Goal: Feedback & Contribution: Submit feedback/report problem

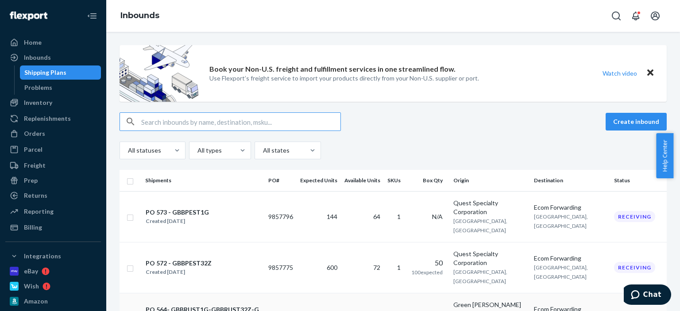
scroll to position [133, 0]
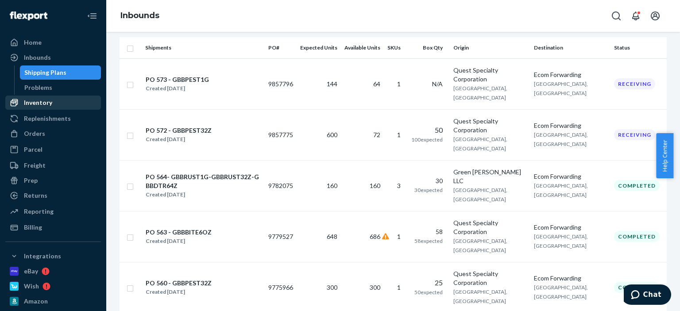
click at [43, 101] on div "Inventory" at bounding box center [38, 102] width 28 height 9
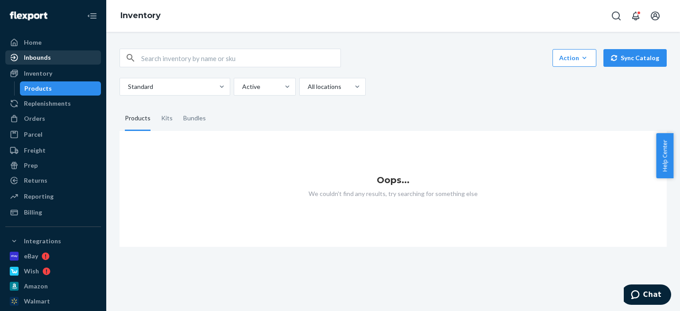
click at [37, 62] on div "Inbounds" at bounding box center [53, 57] width 94 height 12
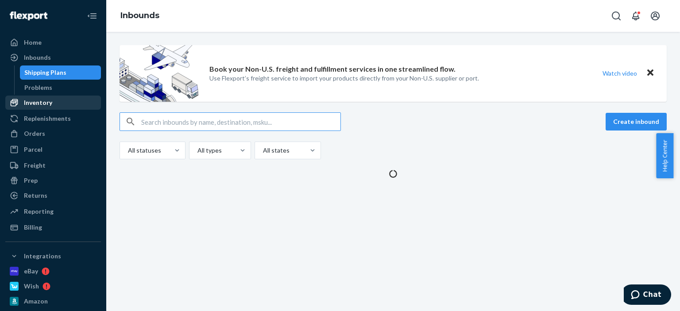
click at [44, 101] on div "Inventory" at bounding box center [38, 102] width 28 height 9
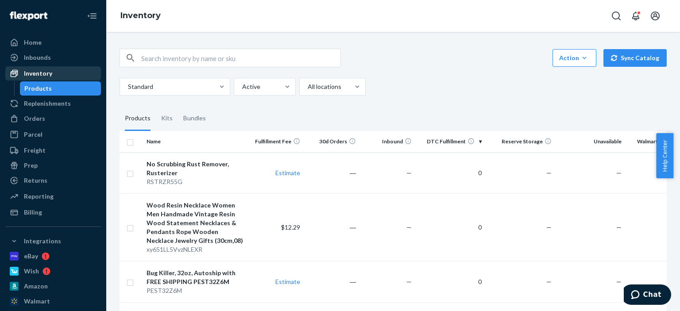
click at [43, 68] on div "Inventory" at bounding box center [53, 73] width 94 height 12
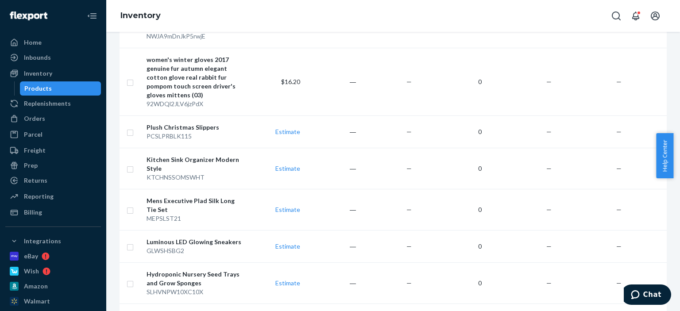
scroll to position [664, 0]
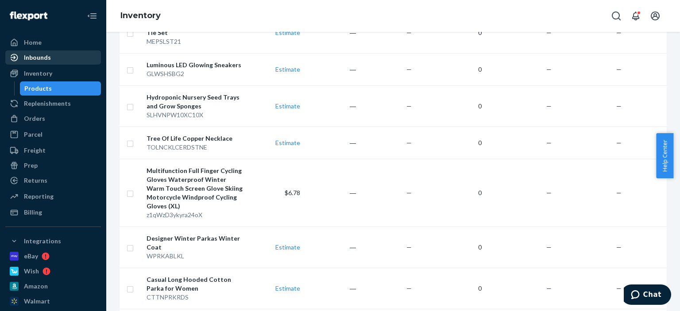
click at [59, 63] on div "Inbounds" at bounding box center [53, 57] width 94 height 12
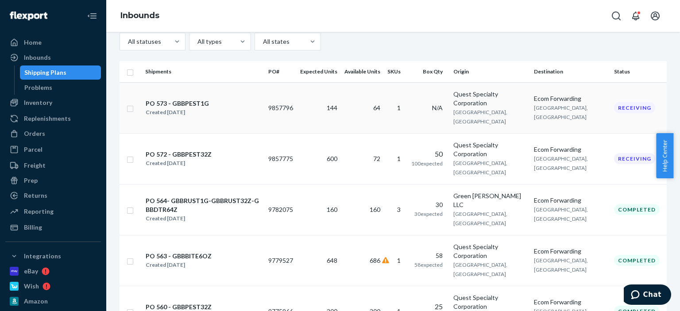
scroll to position [133, 0]
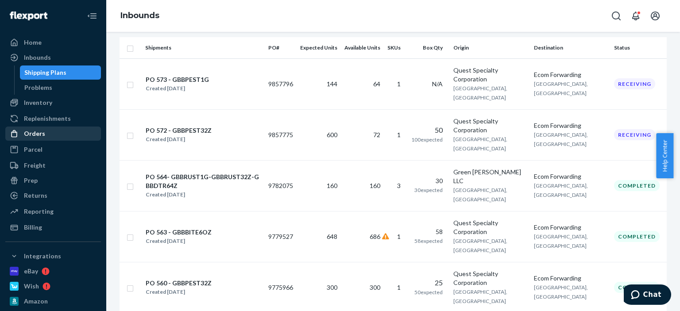
click at [37, 131] on div "Orders" at bounding box center [34, 133] width 21 height 9
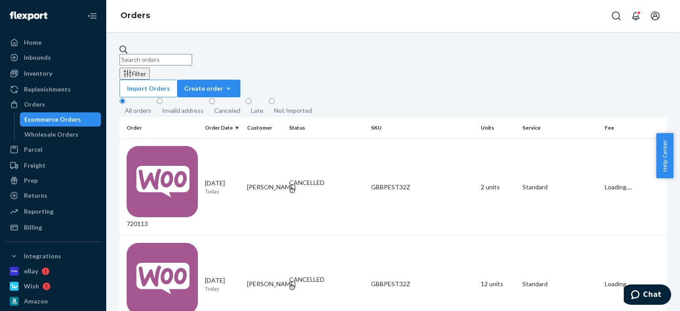
click at [173, 58] on input "text" at bounding box center [156, 60] width 73 height 12
paste input "Roberta Pharis"
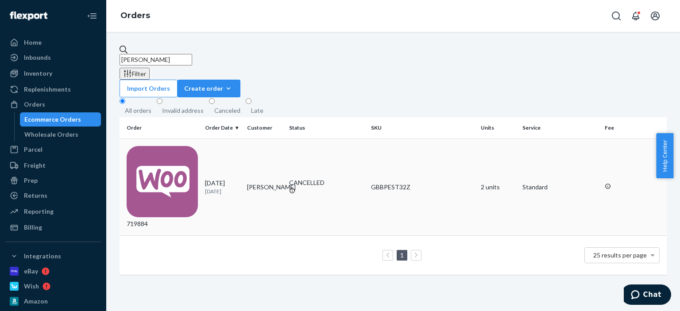
type input "Roberta Pharis"
click at [320, 178] on div "CANCELLED" at bounding box center [326, 182] width 75 height 9
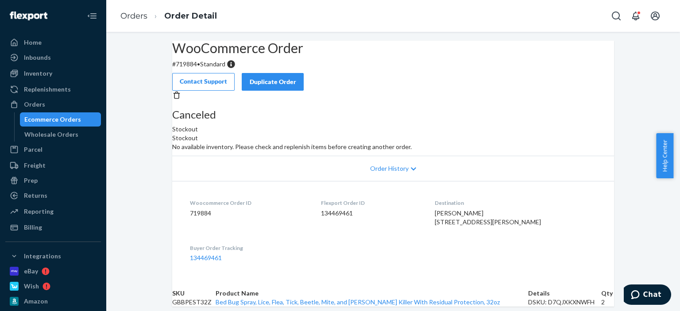
click at [304, 73] on button "Duplicate Order" at bounding box center [273, 82] width 62 height 18
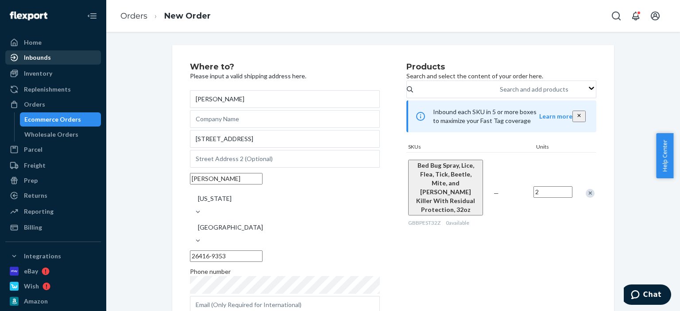
click at [37, 58] on div "Inbounds" at bounding box center [37, 57] width 27 height 9
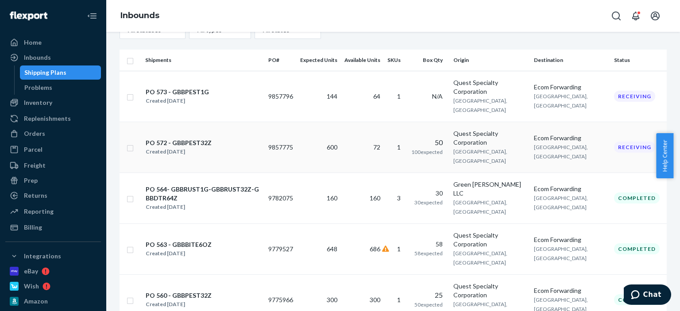
scroll to position [133, 0]
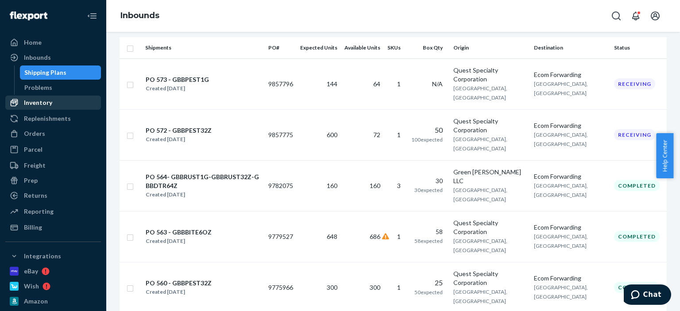
click at [50, 102] on div "Inventory" at bounding box center [38, 102] width 28 height 9
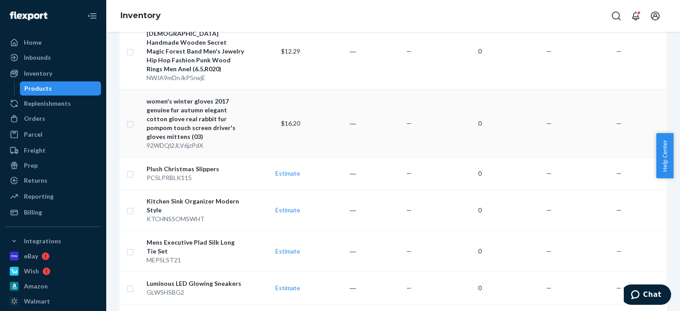
scroll to position [443, 0]
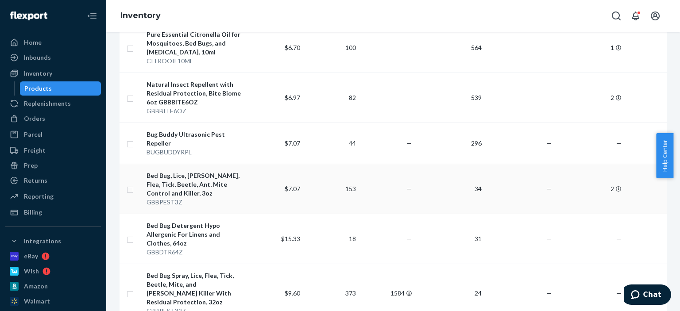
scroll to position [133, 0]
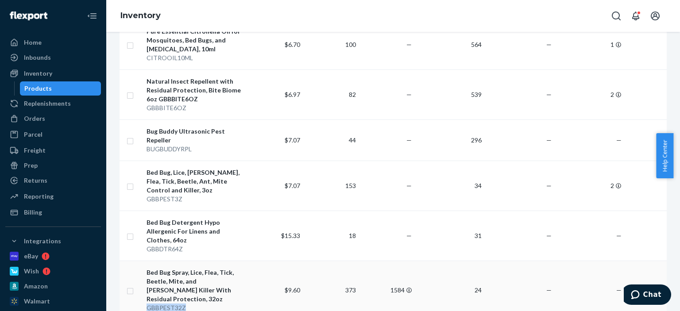
drag, startPoint x: 186, startPoint y: 299, endPoint x: 146, endPoint y: 297, distance: 40.3
click at [147, 304] on div "GBBPEST32Z" at bounding box center [196, 308] width 98 height 9
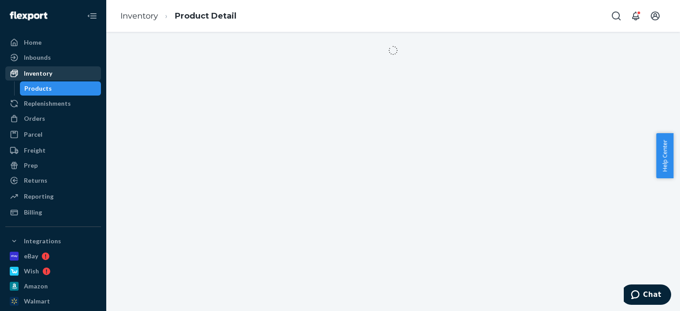
click at [36, 71] on div "Inventory" at bounding box center [38, 73] width 28 height 9
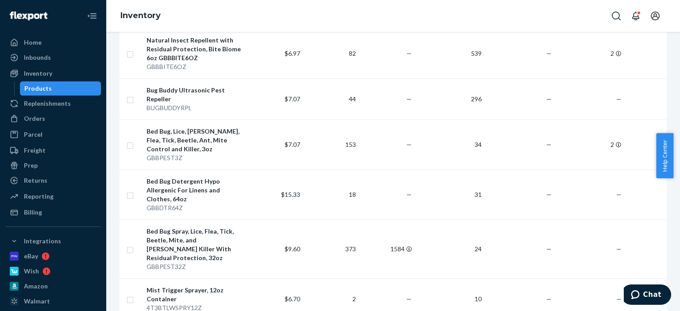
scroll to position [177, 0]
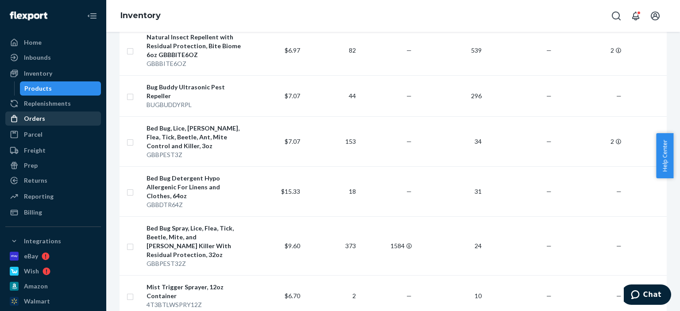
click at [32, 123] on div "Orders" at bounding box center [34, 118] width 21 height 9
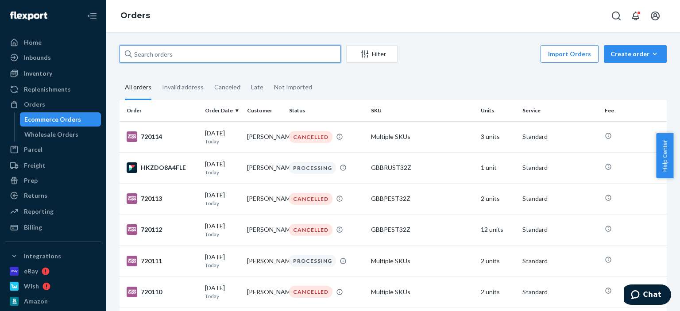
click at [179, 60] on input "text" at bounding box center [230, 54] width 221 height 18
paste input "[PERSON_NAME]"
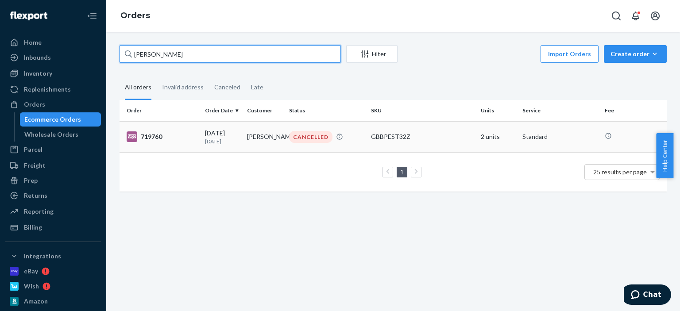
type input "[PERSON_NAME]"
click at [281, 141] on td "[PERSON_NAME]" at bounding box center [265, 136] width 42 height 31
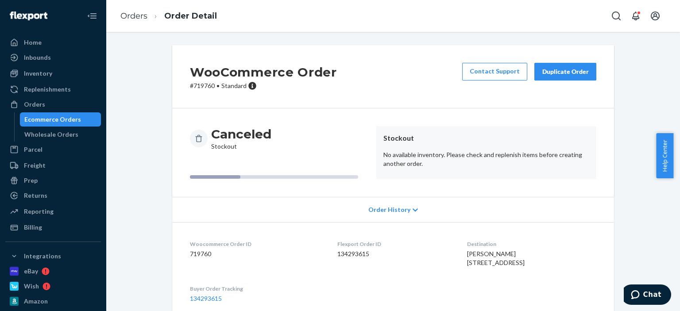
click at [550, 70] on div "Duplicate Order" at bounding box center [565, 71] width 47 height 9
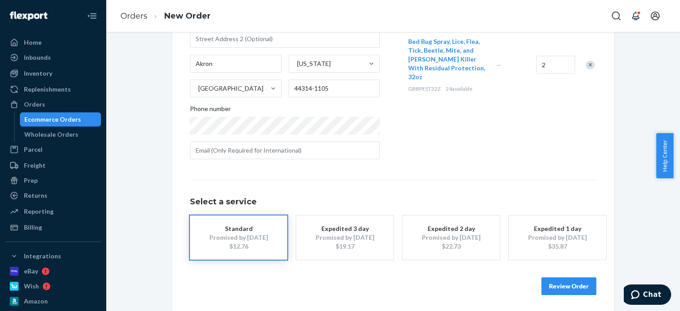
scroll to position [136, 0]
click at [556, 283] on button "Review Order" at bounding box center [569, 285] width 55 height 18
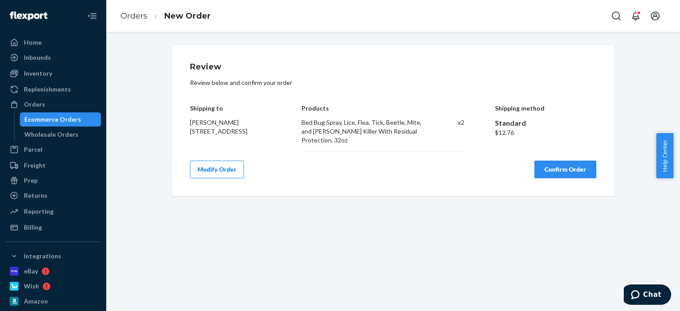
click at [567, 163] on button "Confirm Order" at bounding box center [566, 170] width 62 height 18
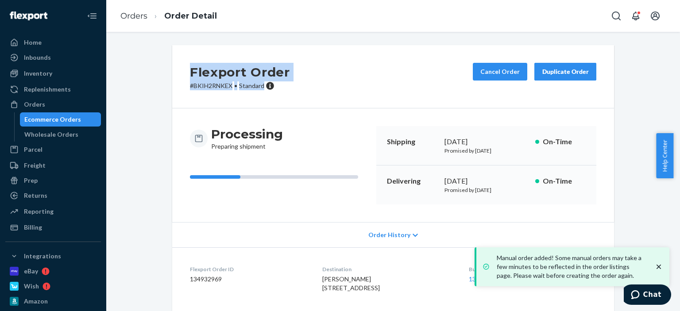
drag, startPoint x: 261, startPoint y: 91, endPoint x: 184, endPoint y: 74, distance: 79.0
click at [184, 74] on div "Flexport Order # BKIH2RNKEX • Standard Cancel Order Duplicate Order" at bounding box center [393, 76] width 442 height 63
copy div "Flexport Order # BKIH2RNKEX • Standard"
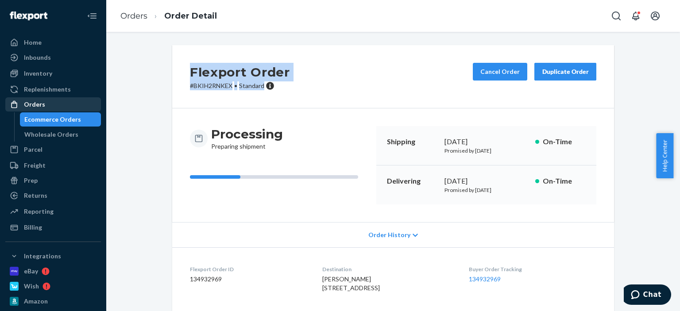
click at [41, 102] on div "Orders" at bounding box center [34, 104] width 21 height 9
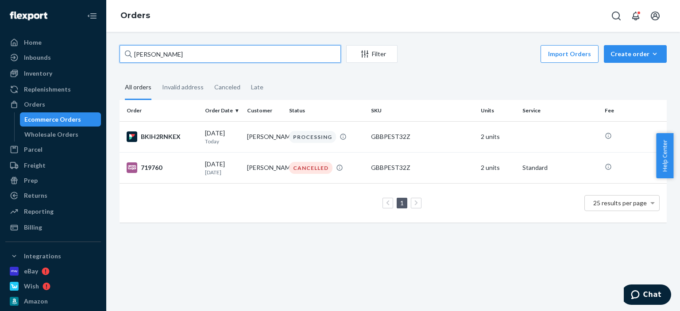
drag, startPoint x: 199, startPoint y: 54, endPoint x: 109, endPoint y: 53, distance: 90.8
click at [109, 53] on div "Nicholas E Hogue Filter Import Orders Create order Ecommerce order Removal orde…" at bounding box center [393, 171] width 574 height 279
paste input "[PERSON_NAME]"
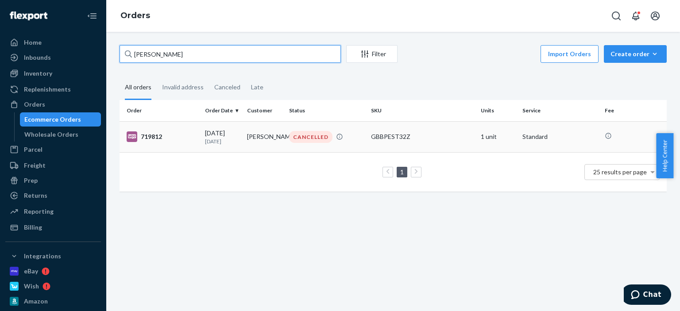
type input "[PERSON_NAME]"
click at [333, 148] on td "CANCELLED" at bounding box center [327, 136] width 82 height 31
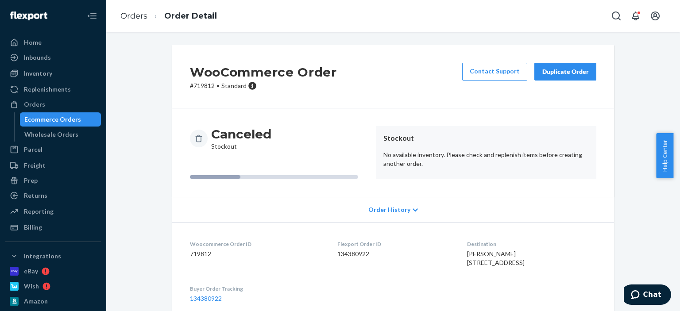
click at [580, 76] on div "Duplicate Order" at bounding box center [565, 71] width 47 height 9
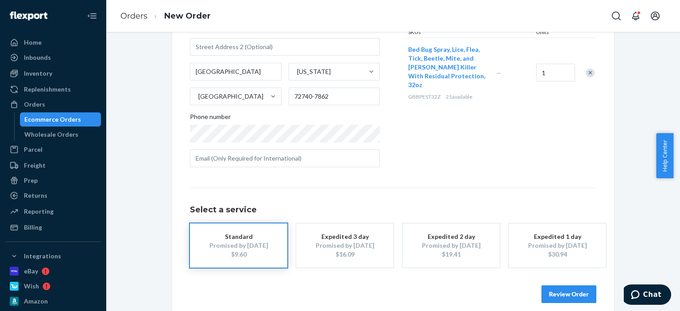
scroll to position [133, 0]
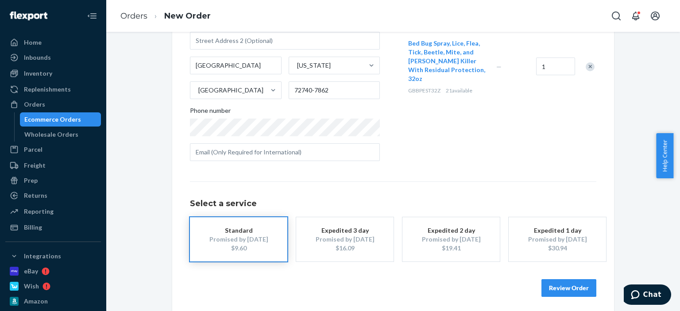
click at [581, 293] on button "Review Order" at bounding box center [569, 288] width 55 height 18
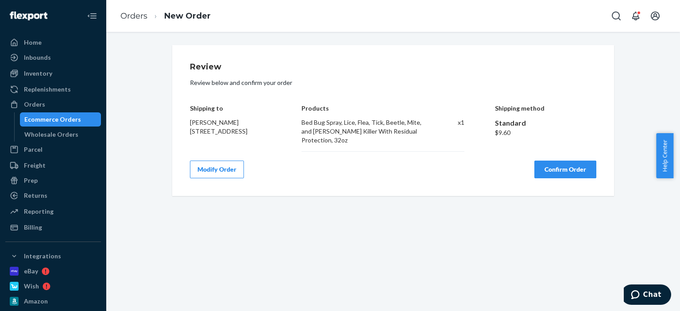
click at [558, 165] on button "Confirm Order" at bounding box center [566, 170] width 62 height 18
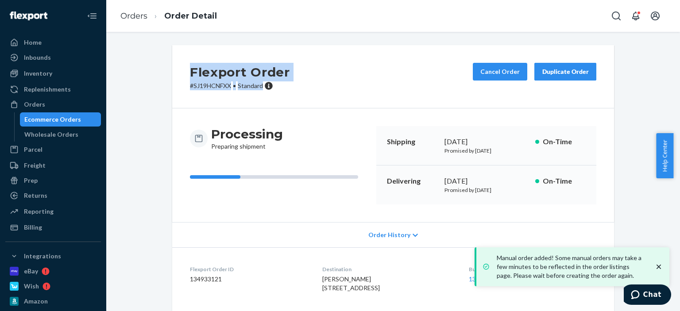
drag, startPoint x: 278, startPoint y: 88, endPoint x: 170, endPoint y: 66, distance: 109.8
click at [172, 66] on div "Flexport Order # SJ19HCNFXX • Standard Cancel Order Duplicate Order" at bounding box center [393, 76] width 442 height 63
copy div "Flexport Order # SJ19HCNFXX • Standard"
click at [131, 16] on link "Orders" at bounding box center [133, 16] width 27 height 10
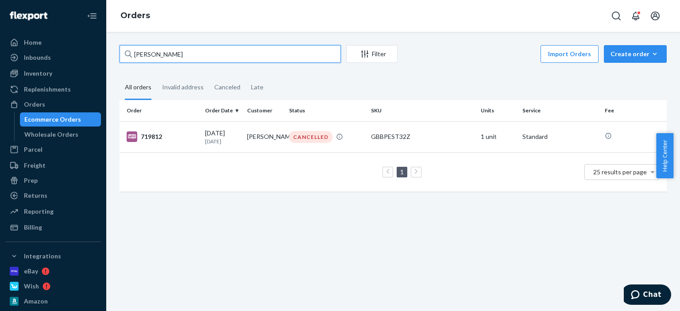
drag, startPoint x: 170, startPoint y: 54, endPoint x: 102, endPoint y: 47, distance: 68.2
click at [102, 47] on div "Home Inbounds Shipping Plans Problems Inventory Products Replenishments Orders …" at bounding box center [340, 155] width 680 height 311
paste input "[PERSON_NAME]"
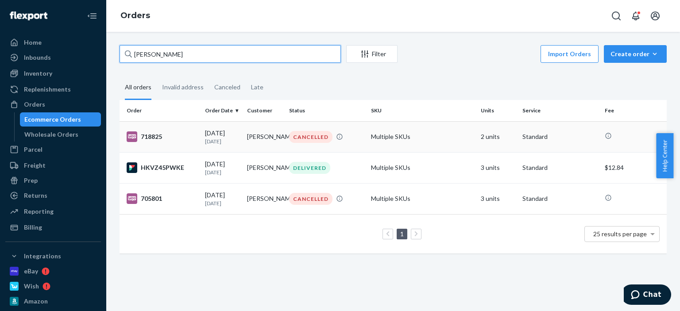
type input "[PERSON_NAME]"
drag, startPoint x: 307, startPoint y: 135, endPoint x: 298, endPoint y: 49, distance: 86.4
click at [308, 133] on div "CANCELLED" at bounding box center [310, 137] width 43 height 12
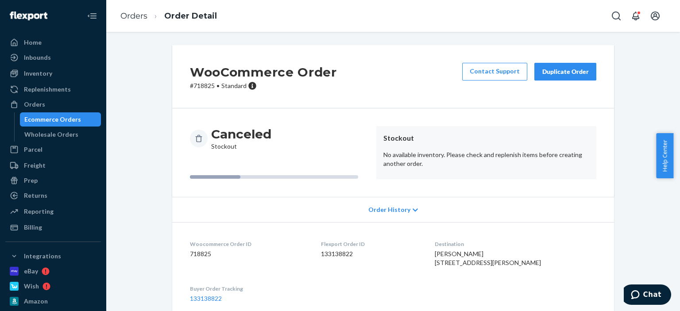
click at [564, 74] on div "Duplicate Order" at bounding box center [565, 71] width 47 height 9
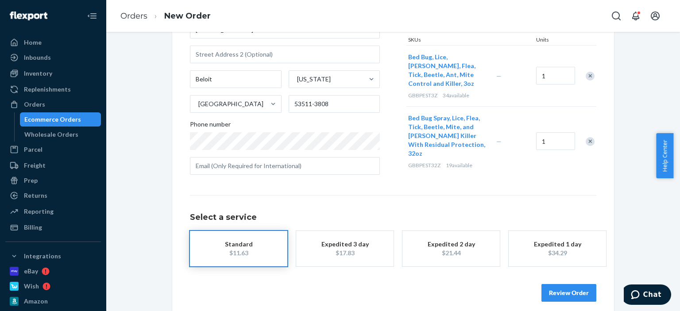
scroll to position [127, 0]
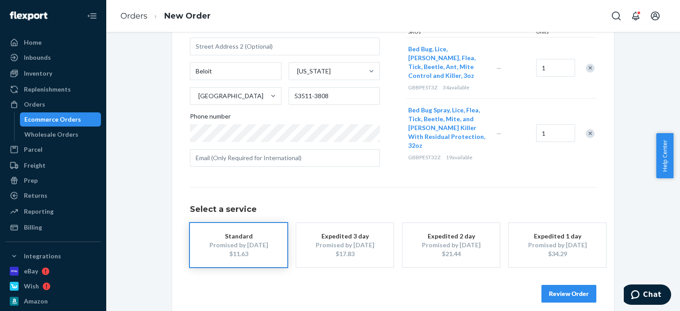
click at [567, 293] on button "Review Order" at bounding box center [569, 294] width 55 height 18
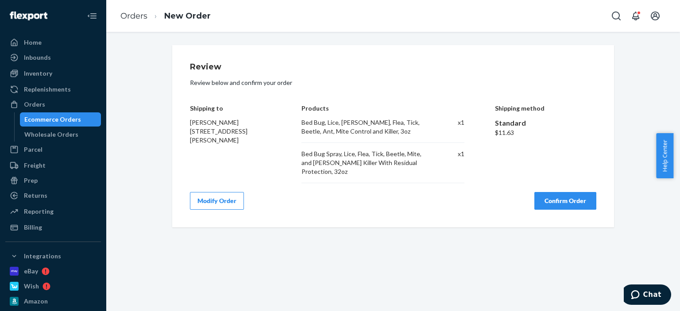
scroll to position [0, 0]
click at [562, 196] on button "Confirm Order" at bounding box center [566, 201] width 62 height 18
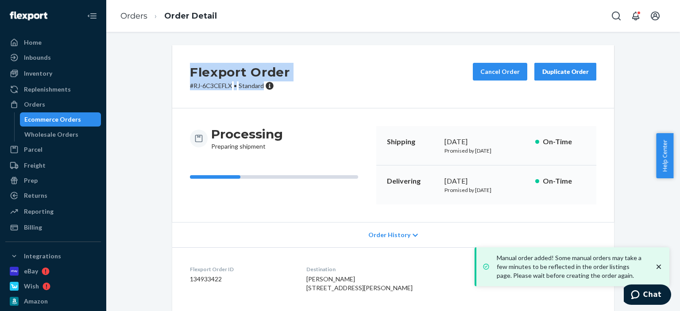
drag, startPoint x: 264, startPoint y: 85, endPoint x: 185, endPoint y: 76, distance: 79.8
click at [185, 76] on div "Flexport Order # RJ-6C3CEFLX • Standard Cancel Order Duplicate Order" at bounding box center [393, 76] width 442 height 63
copy div "Flexport Order # RJ-6C3CEFLX • Standard"
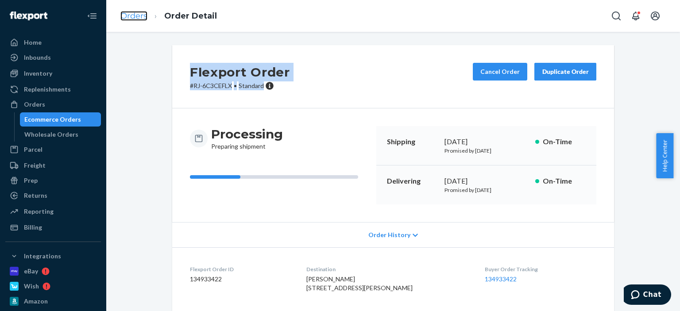
click at [124, 17] on link "Orders" at bounding box center [133, 16] width 27 height 10
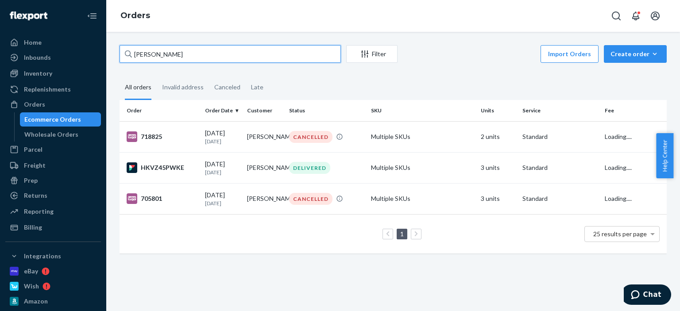
drag, startPoint x: 194, startPoint y: 57, endPoint x: 117, endPoint y: 50, distance: 76.9
click at [117, 50] on div "phillip sholes Filter Import Orders Create order Ecommerce order Removal order …" at bounding box center [393, 153] width 561 height 217
paste input "[PERSON_NAME]"
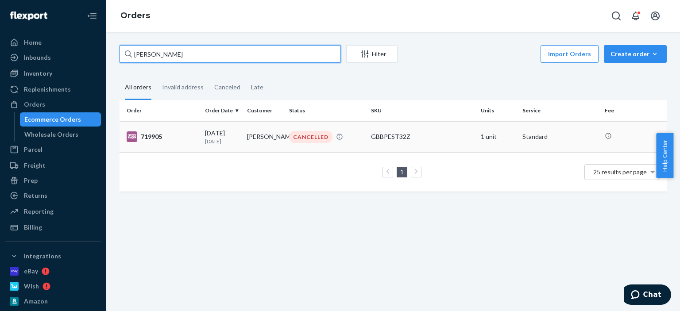
type input "[PERSON_NAME]"
click at [306, 139] on div "CANCELLED" at bounding box center [310, 137] width 43 height 12
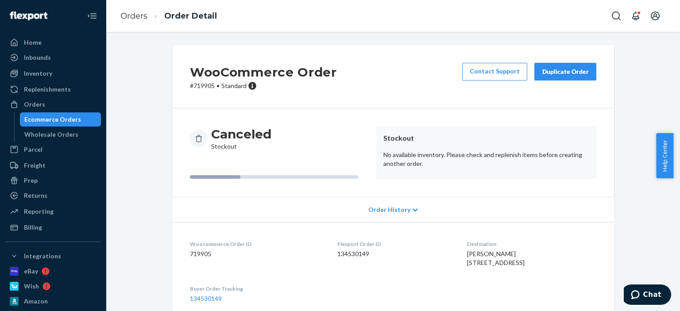
click at [551, 72] on div "Duplicate Order" at bounding box center [565, 71] width 47 height 9
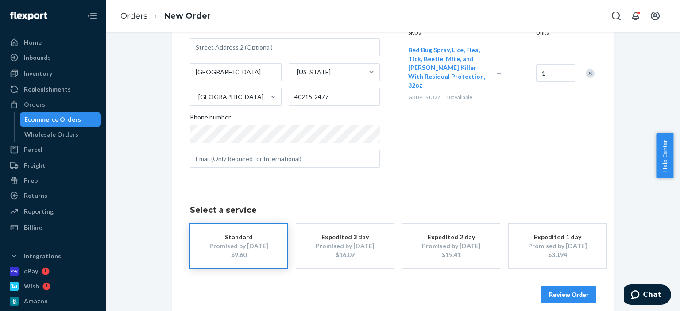
scroll to position [136, 0]
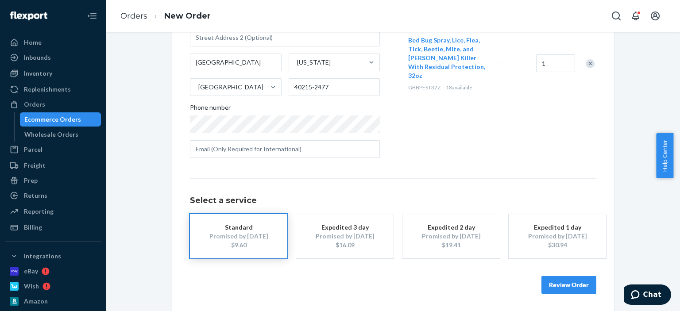
click at [565, 291] on button "Review Order" at bounding box center [569, 285] width 55 height 18
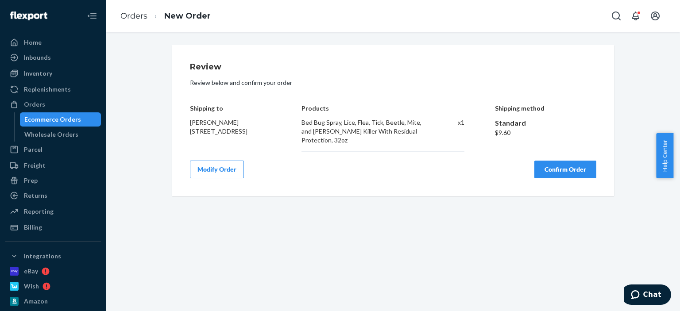
click at [563, 161] on button "Confirm Order" at bounding box center [566, 170] width 62 height 18
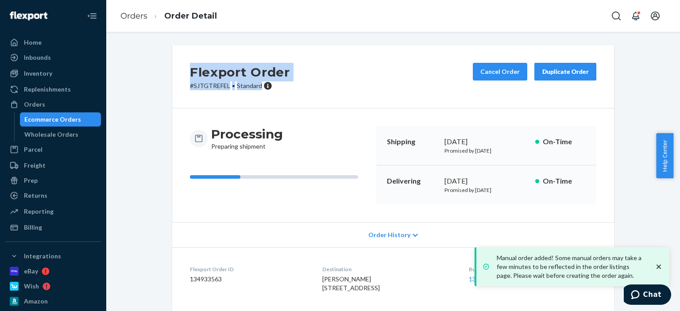
drag, startPoint x: 279, startPoint y: 88, endPoint x: 188, endPoint y: 70, distance: 93.5
click at [190, 70] on div "Flexport Order # SJTGTREFEL • Standard" at bounding box center [240, 76] width 100 height 27
copy div "Flexport Order # SJTGTREFEL • Standard"
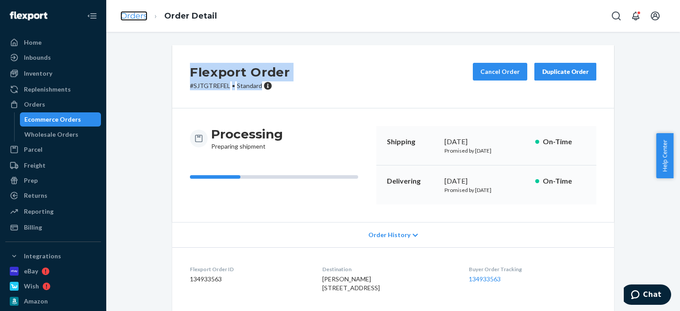
click at [135, 17] on link "Orders" at bounding box center [133, 16] width 27 height 10
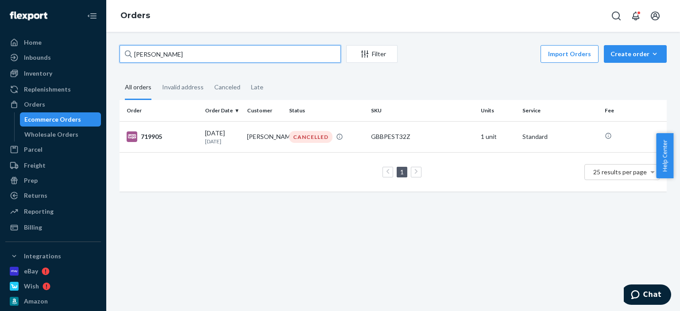
drag, startPoint x: 198, startPoint y: 60, endPoint x: 107, endPoint y: 61, distance: 91.7
click at [107, 61] on div "Larry Hinkle Filter Import Orders Create order Ecommerce order Removal order Al…" at bounding box center [393, 171] width 574 height 279
paste input "[PERSON_NAME]"
type input "[PERSON_NAME]"
click at [373, 142] on td "GBBPEST32Z" at bounding box center [422, 136] width 109 height 31
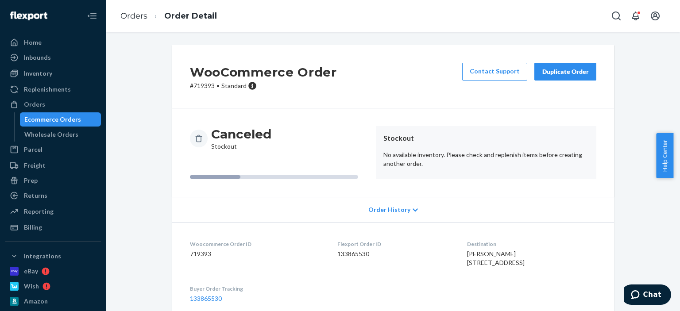
click at [554, 75] on div "Duplicate Order" at bounding box center [565, 71] width 47 height 9
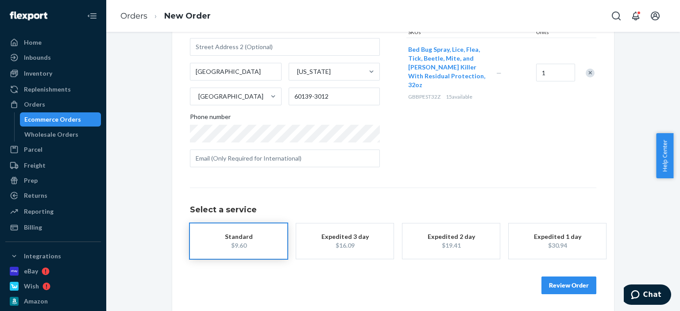
scroll to position [127, 0]
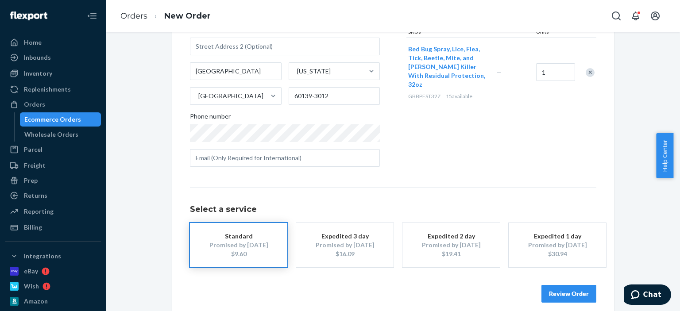
click at [557, 287] on div "Review Order" at bounding box center [393, 289] width 407 height 27
click at [558, 290] on button "Review Order" at bounding box center [569, 294] width 55 height 18
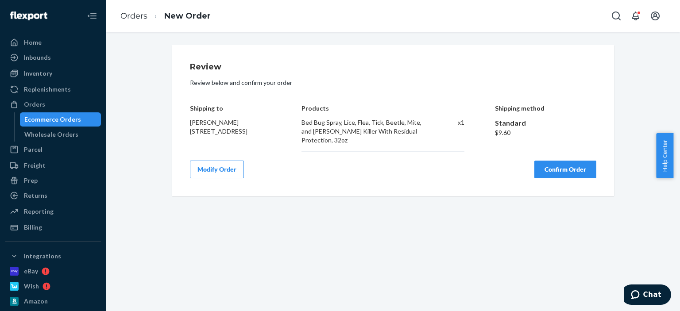
scroll to position [0, 0]
click at [562, 168] on button "Confirm Order" at bounding box center [566, 170] width 62 height 18
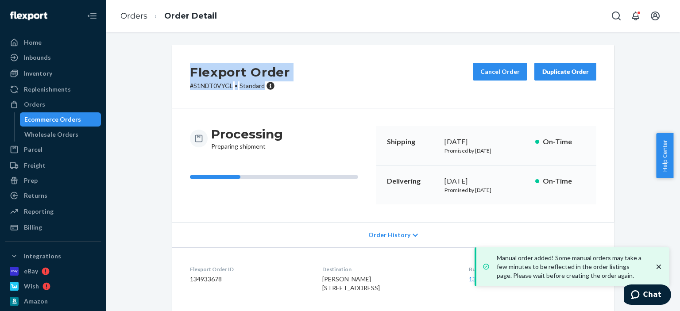
drag, startPoint x: 298, startPoint y: 86, endPoint x: 187, endPoint y: 70, distance: 111.5
click at [187, 70] on div "Flexport Order # S1NDT0VYGL • Standard Cancel Order Duplicate Order" at bounding box center [393, 76] width 442 height 63
copy div "Flexport Order # S1NDT0VYGL • Standard"
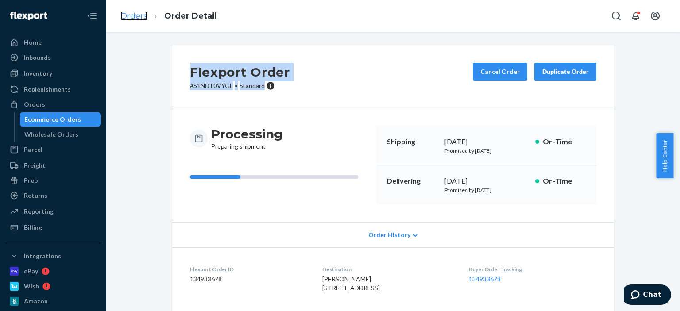
click at [132, 13] on link "Orders" at bounding box center [133, 16] width 27 height 10
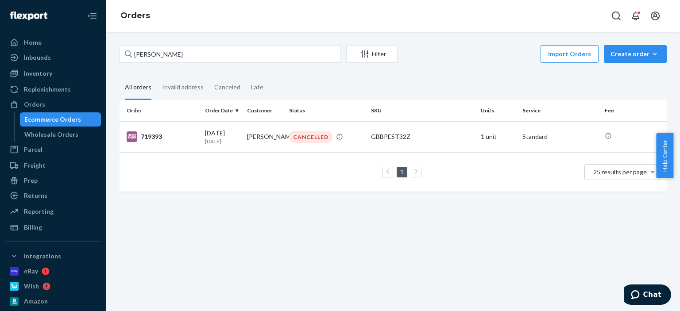
drag, startPoint x: 199, startPoint y: 46, endPoint x: 145, endPoint y: 49, distance: 54.1
click at [145, 49] on div "Priscilla Goodman Filter Import Orders Create order Ecommerce order Removal ord…" at bounding box center [393, 171] width 574 height 279
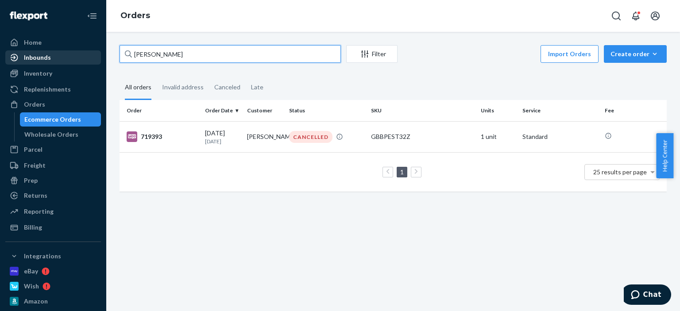
drag, startPoint x: 213, startPoint y: 52, endPoint x: 75, endPoint y: 54, distance: 138.6
click at [70, 53] on div "Home Inbounds Shipping Plans Problems Inventory Products Replenishments Orders …" at bounding box center [340, 155] width 680 height 311
paste input "Demonte Cow"
type input "[PERSON_NAME]"
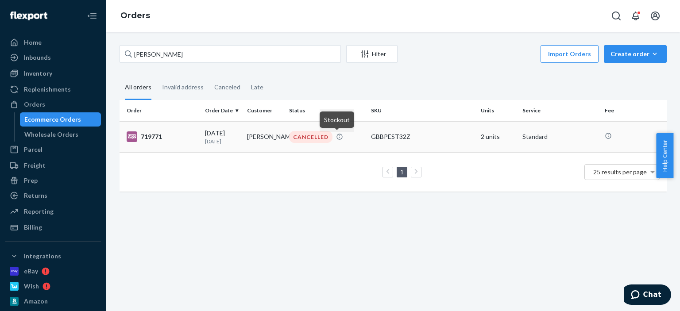
click at [337, 138] on icon at bounding box center [339, 136] width 7 height 7
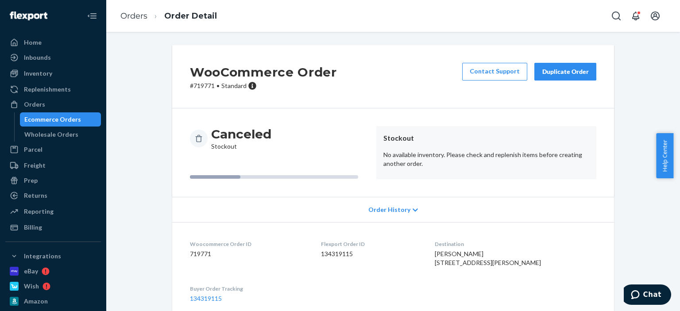
click at [545, 69] on div "Duplicate Order" at bounding box center [565, 71] width 47 height 9
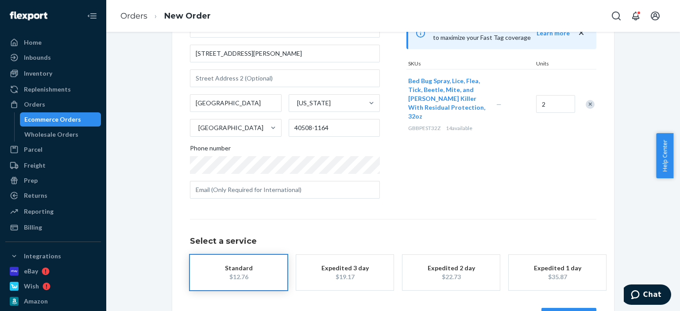
scroll to position [127, 0]
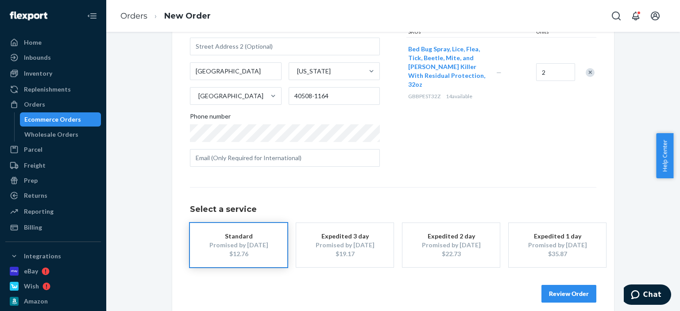
click at [585, 292] on button "Review Order" at bounding box center [569, 294] width 55 height 18
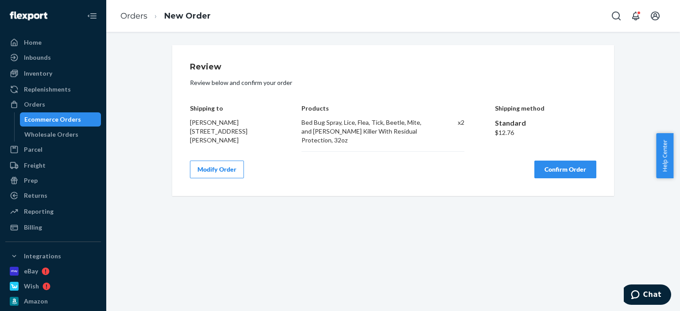
click at [577, 168] on button "Confirm Order" at bounding box center [566, 170] width 62 height 18
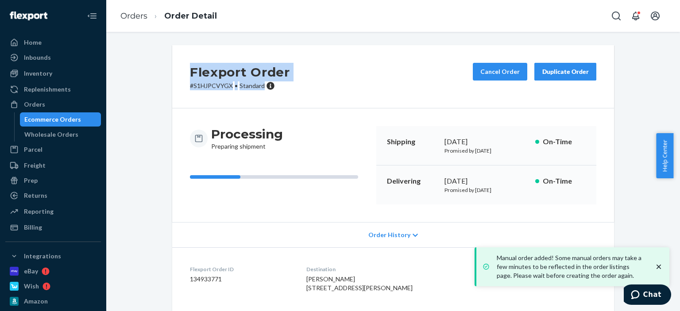
drag, startPoint x: 270, startPoint y: 91, endPoint x: 157, endPoint y: 66, distance: 116.1
click at [157, 66] on div "Flexport Order # S1HJPCVYGX • Standard Cancel Order Duplicate Order Processing …" at bounding box center [393, 217] width 561 height 344
copy div "Flexport Order # S1HJPCVYGX • Standard"
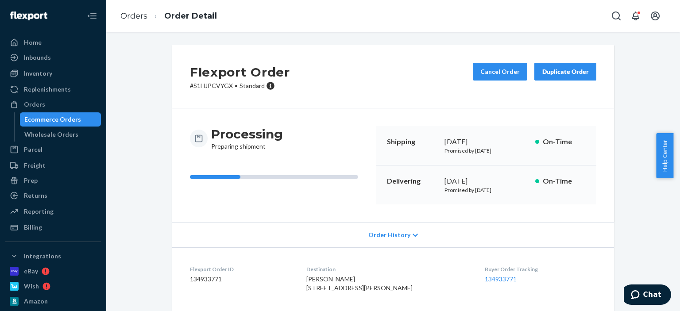
click at [152, 16] on li "Order Detail" at bounding box center [182, 16] width 70 height 12
click at [145, 16] on link "Orders" at bounding box center [133, 16] width 27 height 10
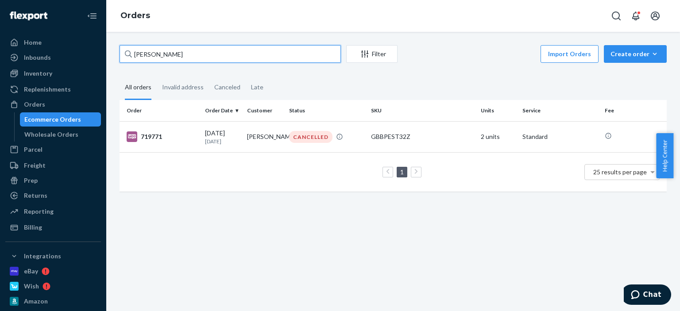
drag, startPoint x: 197, startPoint y: 58, endPoint x: 119, endPoint y: 57, distance: 78.0
click at [119, 57] on div "Demonte Cowan Filter Import Orders Create order Ecommerce order Removal order A…" at bounding box center [393, 122] width 561 height 155
paste input "[PERSON_NAME]"
type input "[PERSON_NAME]"
click at [360, 147] on td "CANCELLED" at bounding box center [327, 136] width 82 height 31
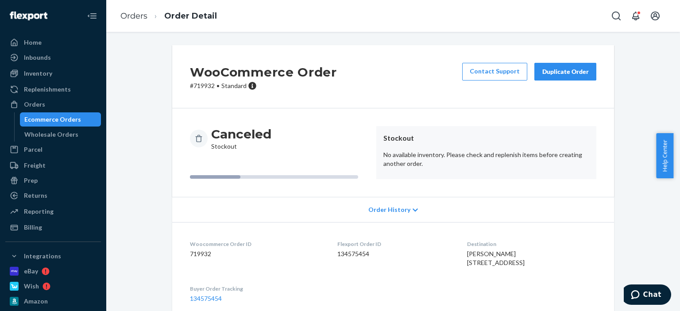
click at [581, 76] on div "Duplicate Order" at bounding box center [565, 71] width 47 height 9
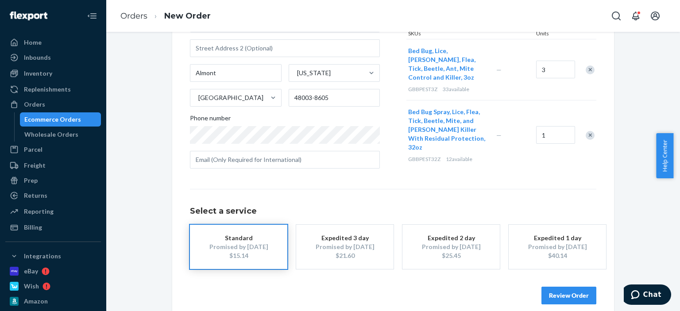
scroll to position [136, 0]
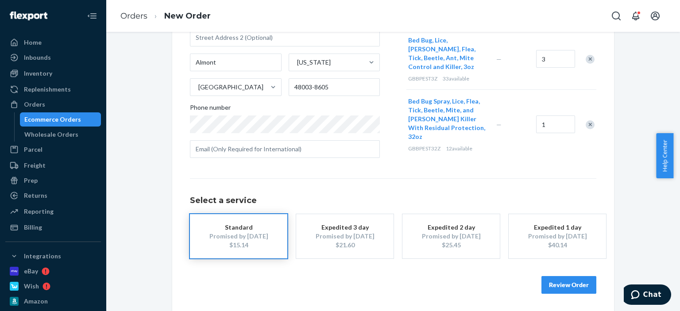
click at [555, 282] on button "Review Order" at bounding box center [569, 285] width 55 height 18
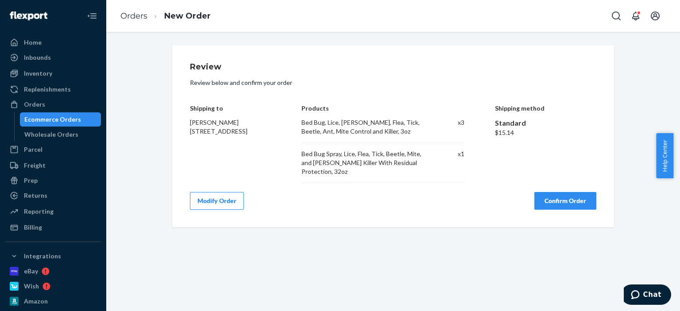
scroll to position [0, 0]
click at [573, 197] on button "Confirm Order" at bounding box center [566, 201] width 62 height 18
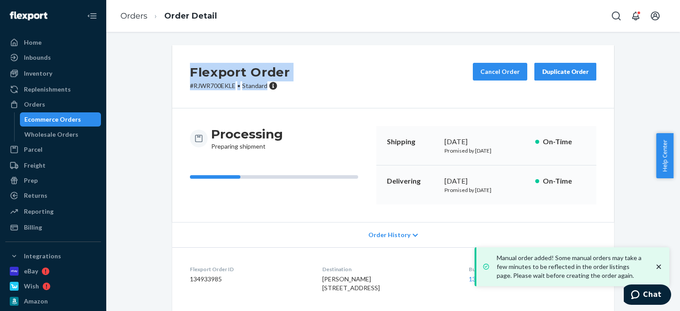
drag, startPoint x: 291, startPoint y: 92, endPoint x: 175, endPoint y: 76, distance: 116.3
click at [175, 76] on div "Flexport Order # RJWR700EKLE • Standard Cancel Order Duplicate Order" at bounding box center [393, 76] width 442 height 63
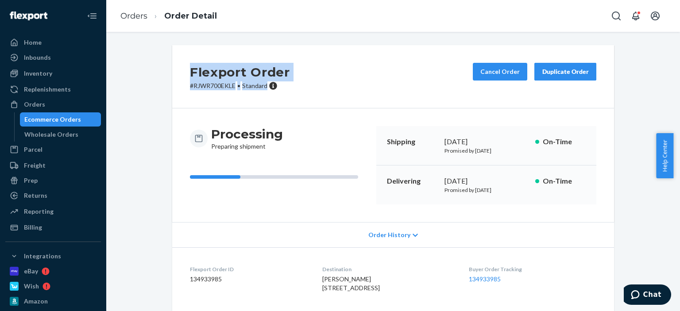
copy div "Flexport Order # RJWR700EKLE • Standard"
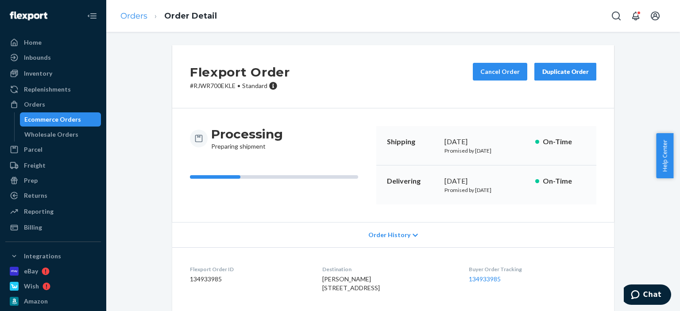
click at [142, 20] on li "Orders" at bounding box center [133, 17] width 27 height 12
click at [142, 17] on link "Orders" at bounding box center [133, 16] width 27 height 10
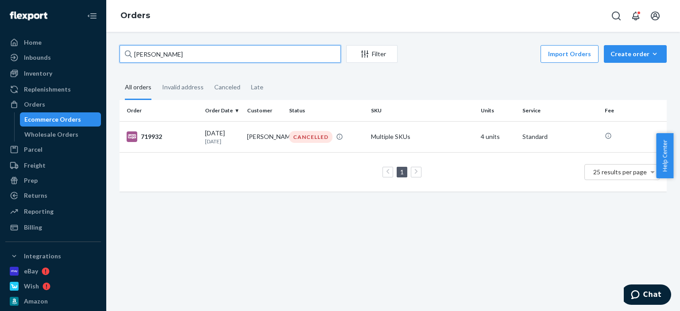
drag, startPoint x: 190, startPoint y: 53, endPoint x: 105, endPoint y: 52, distance: 85.0
click at [105, 52] on div "Home Inbounds Shipping Plans Problems Inventory Products Replenishments Orders …" at bounding box center [340, 155] width 680 height 311
paste input "[PERSON_NAME]"
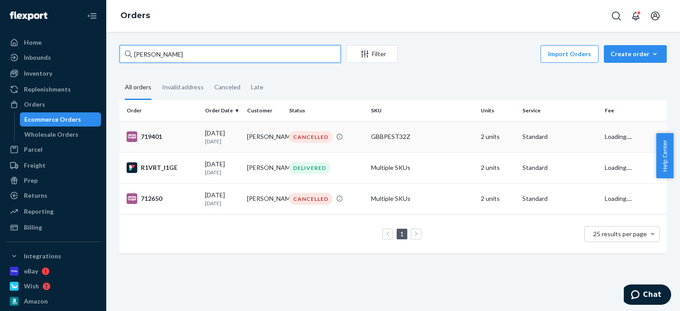
type input "[PERSON_NAME]"
click at [368, 140] on td "GBBPEST32Z" at bounding box center [422, 136] width 109 height 31
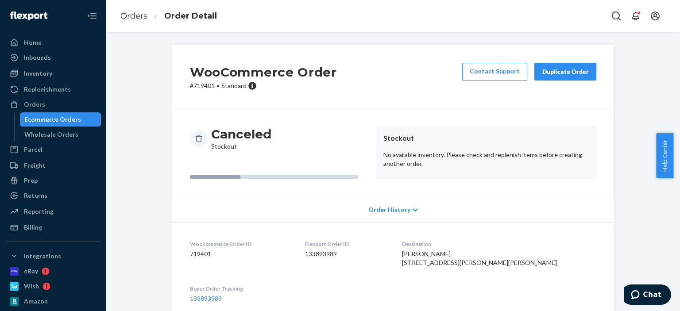
click at [550, 70] on div "Duplicate Order" at bounding box center [565, 71] width 47 height 9
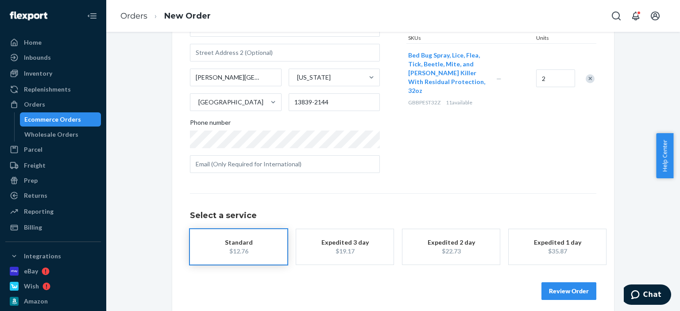
scroll to position [127, 0]
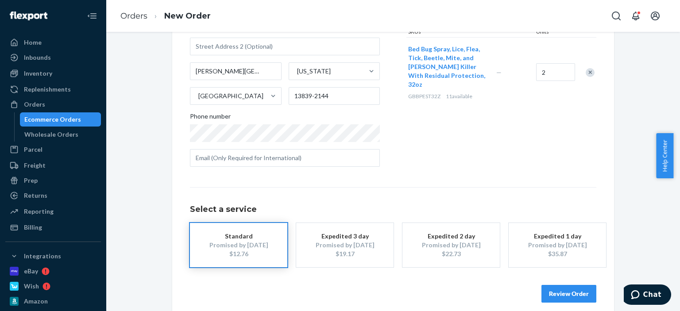
click at [565, 292] on button "Review Order" at bounding box center [569, 294] width 55 height 18
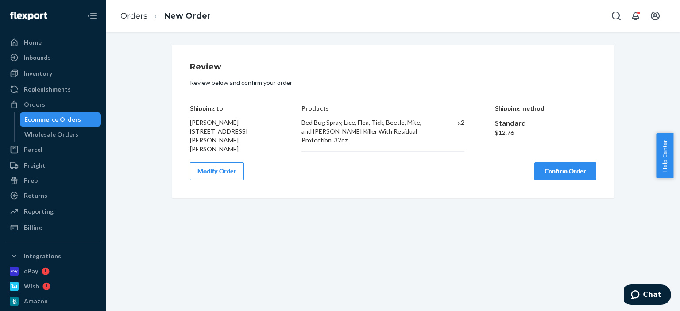
click at [556, 171] on button "Confirm Order" at bounding box center [566, 172] width 62 height 18
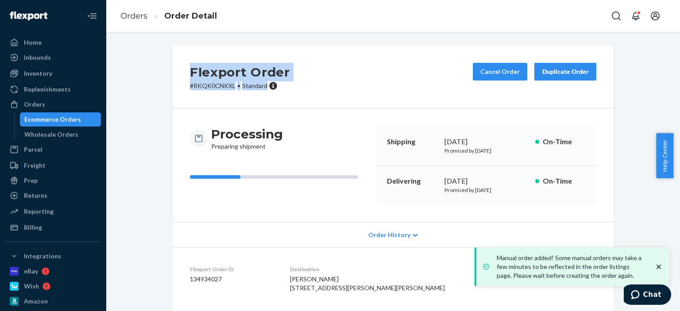
drag, startPoint x: 282, startPoint y: 89, endPoint x: 178, endPoint y: 74, distance: 104.8
click at [178, 74] on div "Flexport Order # RKQK0CNKXL • Standard Cancel Order Duplicate Order" at bounding box center [393, 76] width 442 height 63
copy div "Flexport Order # RKQK0CNKXL • Standard"
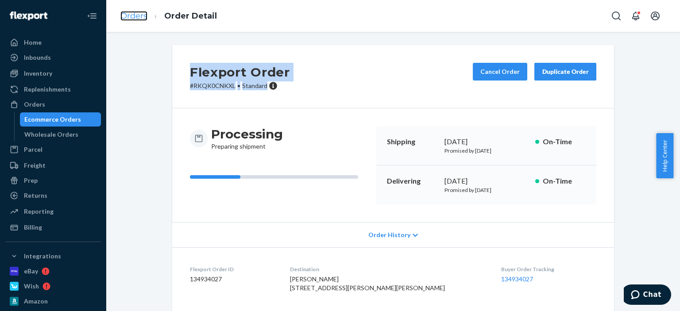
click at [123, 16] on link "Orders" at bounding box center [133, 16] width 27 height 10
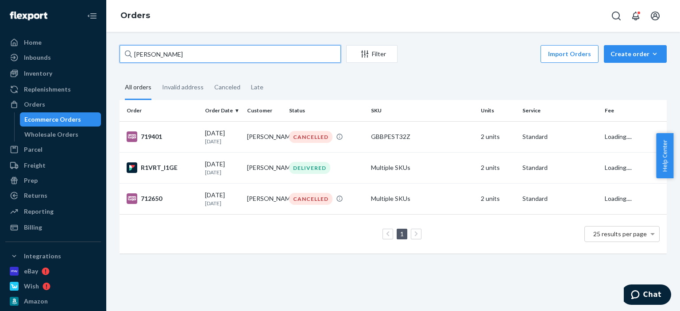
drag, startPoint x: 181, startPoint y: 51, endPoint x: 139, endPoint y: 56, distance: 42.4
click at [117, 51] on div "Donald Alger Filter Import Orders Create order Ecommerce order Removal order Al…" at bounding box center [393, 153] width 561 height 217
paste input "[PERSON_NAME]"
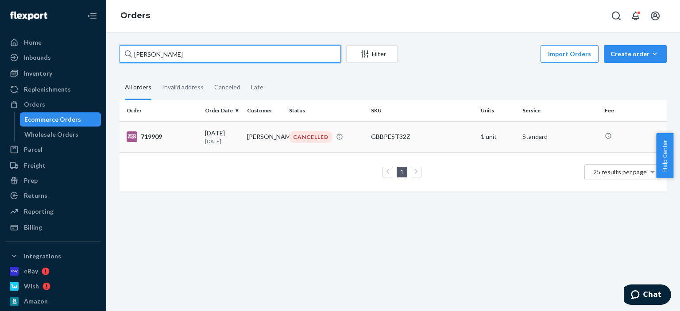
type input "[PERSON_NAME]"
click at [336, 132] on div "CANCELLED" at bounding box center [326, 137] width 78 height 12
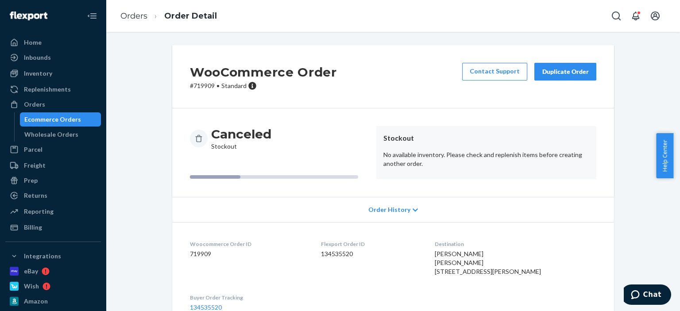
click at [558, 81] on div "Contact Support Duplicate Order" at bounding box center [529, 76] width 141 height 27
click at [562, 72] on div "Duplicate Order" at bounding box center [565, 71] width 47 height 9
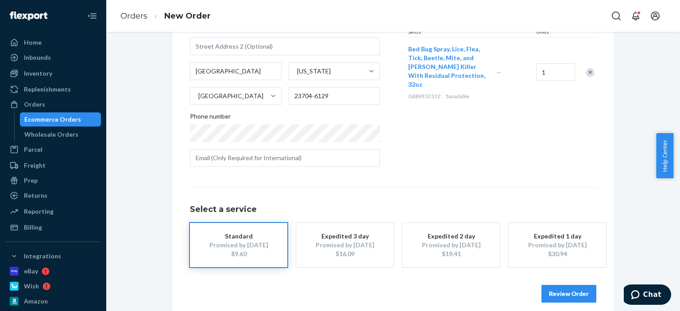
scroll to position [136, 0]
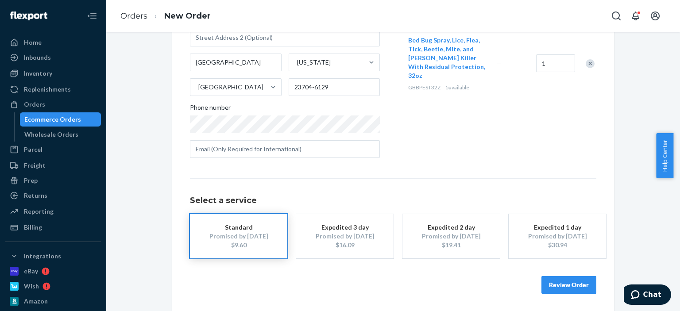
click at [579, 286] on button "Review Order" at bounding box center [569, 285] width 55 height 18
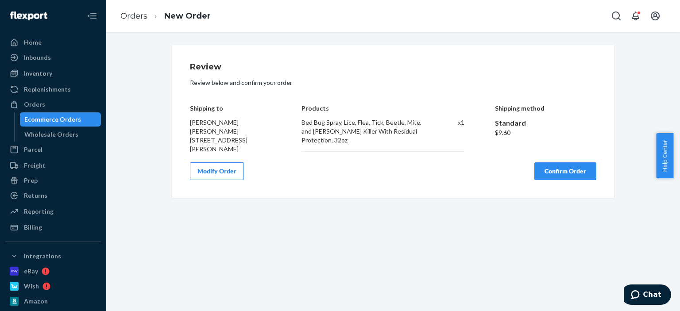
scroll to position [0, 0]
click at [554, 170] on button "Confirm Order" at bounding box center [566, 172] width 62 height 18
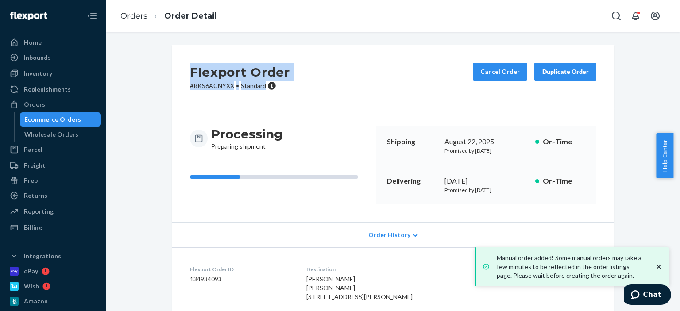
drag, startPoint x: 275, startPoint y: 92, endPoint x: 171, endPoint y: 70, distance: 106.4
click at [172, 70] on div "Flexport Order # RKS6ACNYXX • Standard Cancel Order Duplicate Order" at bounding box center [393, 76] width 442 height 63
copy div "Flexport Order # RKS6ACNYXX • Standard"
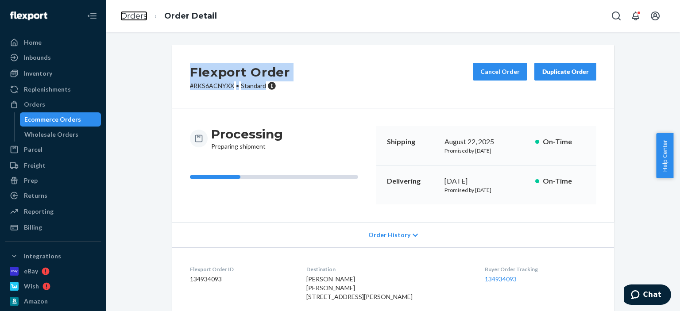
click at [139, 21] on link "Orders" at bounding box center [133, 16] width 27 height 10
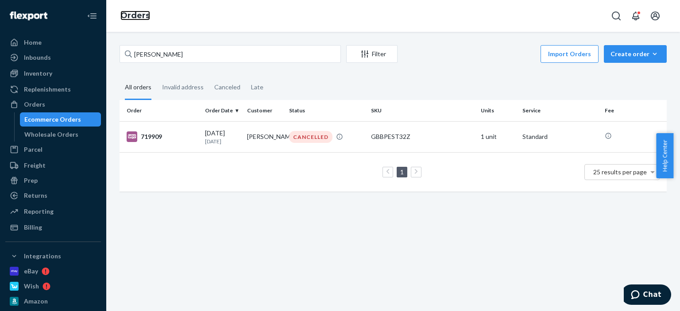
click at [138, 16] on link "Orders" at bounding box center [135, 16] width 30 height 10
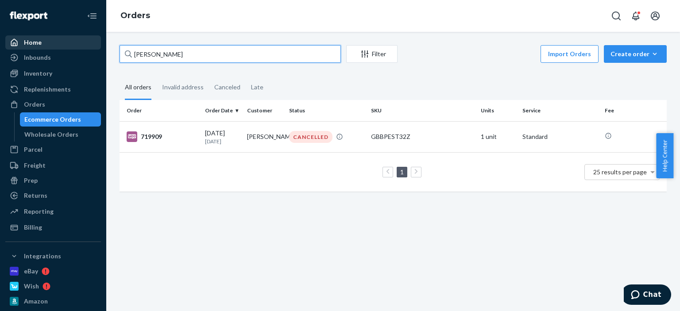
drag, startPoint x: 197, startPoint y: 58, endPoint x: 87, endPoint y: 47, distance: 109.9
click at [87, 47] on div "Home Inbounds Shipping Plans Problems Inventory Products Replenishments Orders …" at bounding box center [340, 155] width 680 height 311
paste input "[PERSON_NAME]"
type input "[PERSON_NAME]"
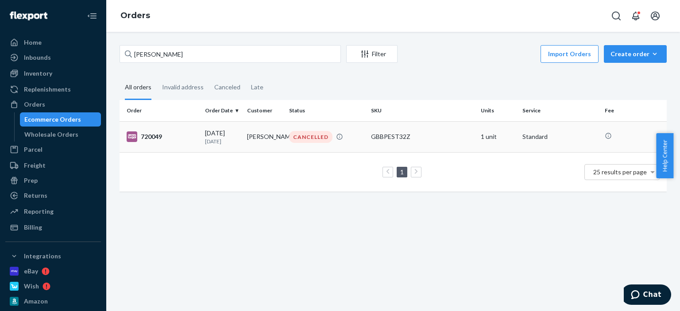
click at [360, 128] on td "CANCELLED" at bounding box center [327, 136] width 82 height 31
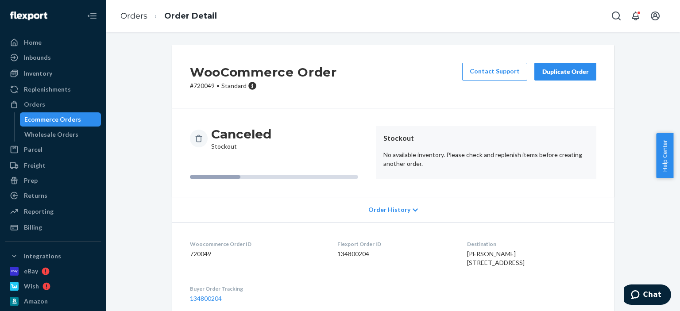
click at [569, 74] on div "Duplicate Order" at bounding box center [565, 71] width 47 height 9
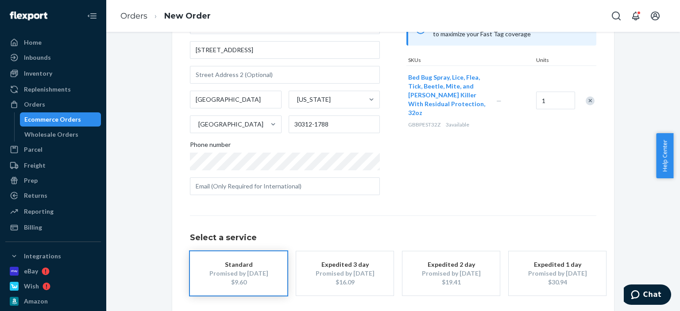
scroll to position [133, 0]
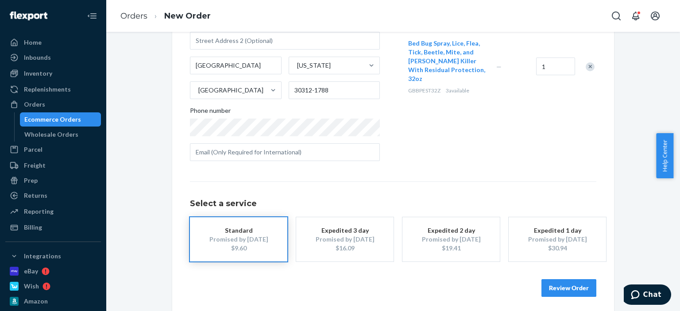
click at [570, 290] on button "Review Order" at bounding box center [569, 288] width 55 height 18
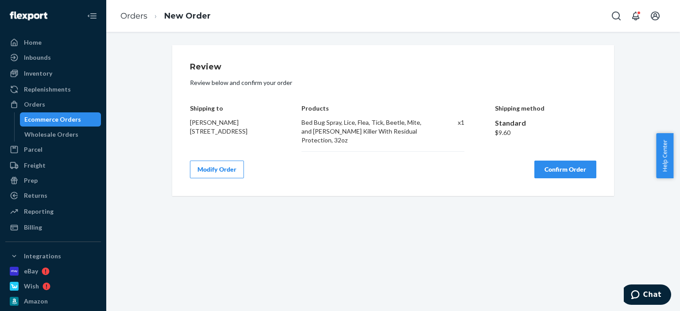
click at [570, 163] on button "Confirm Order" at bounding box center [566, 170] width 62 height 18
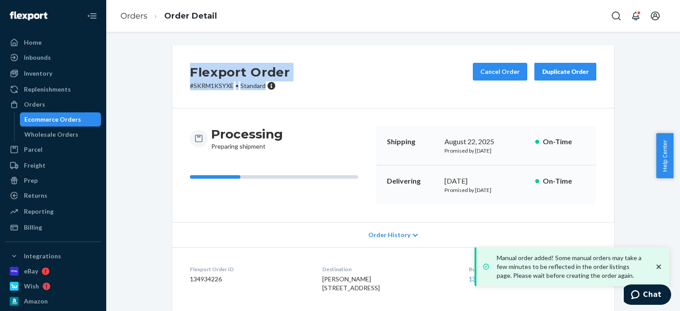
drag, startPoint x: 284, startPoint y: 87, endPoint x: 176, endPoint y: 70, distance: 109.0
click at [176, 70] on div "Flexport Order # SKRM1KSYXE • Standard Cancel Order Duplicate Order" at bounding box center [393, 76] width 442 height 63
copy div "Flexport Order # SKRM1KSYXE • Standard"
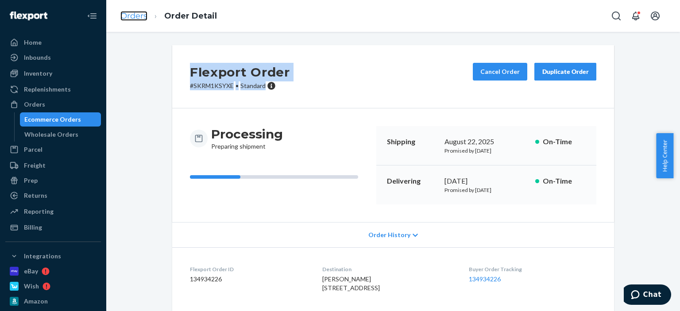
click at [143, 15] on link "Orders" at bounding box center [133, 16] width 27 height 10
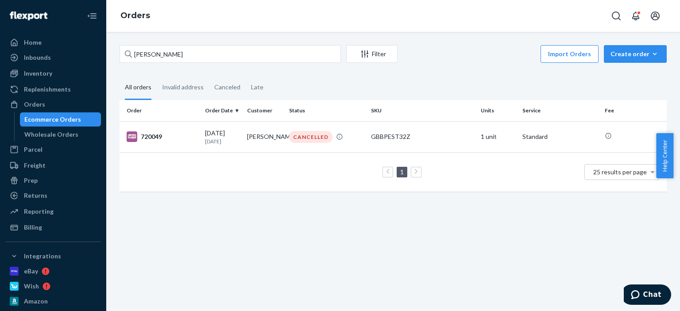
drag, startPoint x: 167, startPoint y: 46, endPoint x: 131, endPoint y: 54, distance: 37.7
click at [119, 46] on div "Tony Babalade Filter Import Orders Create order Ecommerce order Removal order A…" at bounding box center [393, 171] width 574 height 279
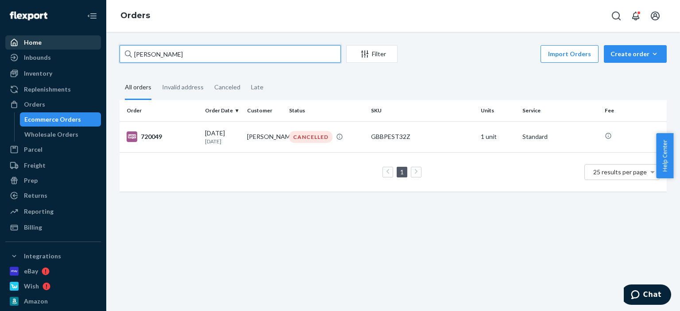
drag, startPoint x: 189, startPoint y: 51, endPoint x: 93, endPoint y: 45, distance: 96.3
click at [93, 45] on div "Home Inbounds Shipping Plans Problems Inventory Products Replenishments Orders …" at bounding box center [340, 155] width 680 height 311
paste input "Dalton Ray"
type input "Dalton Ray"
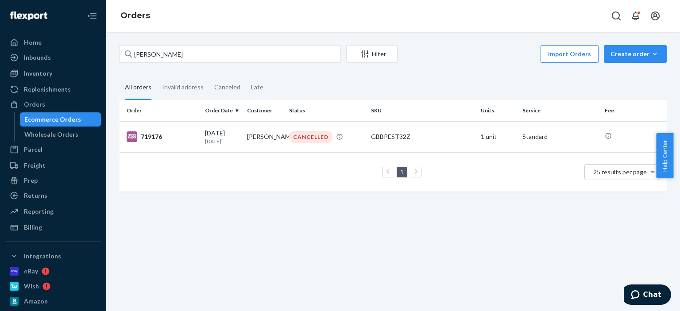
click at [311, 134] on div "CANCELLED" at bounding box center [310, 137] width 43 height 12
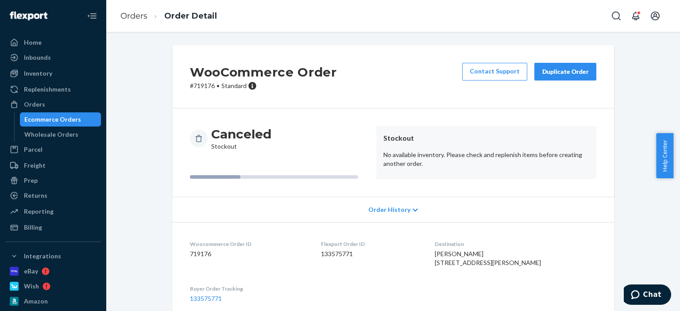
click at [542, 72] on div "Duplicate Order" at bounding box center [565, 71] width 47 height 9
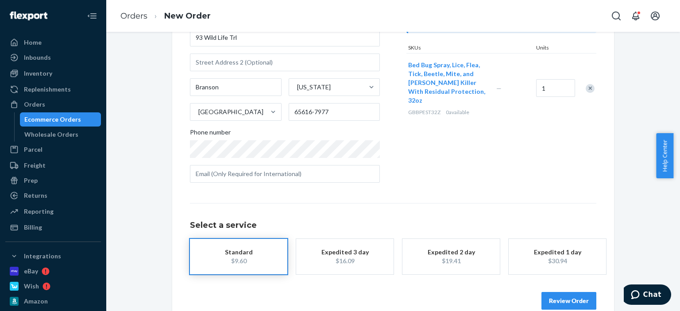
scroll to position [127, 0]
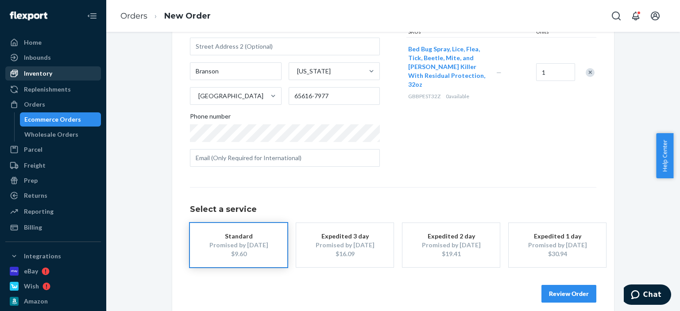
click at [70, 73] on div "Inventory" at bounding box center [53, 73] width 94 height 12
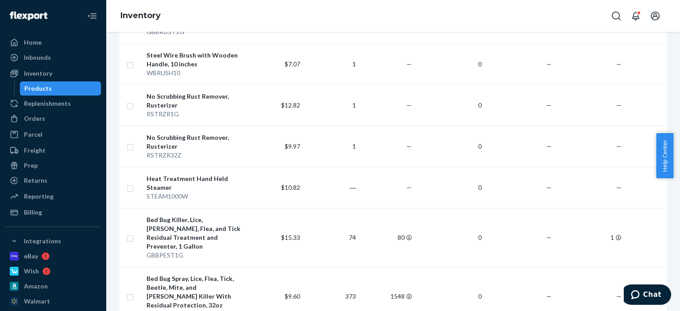
scroll to position [576, 0]
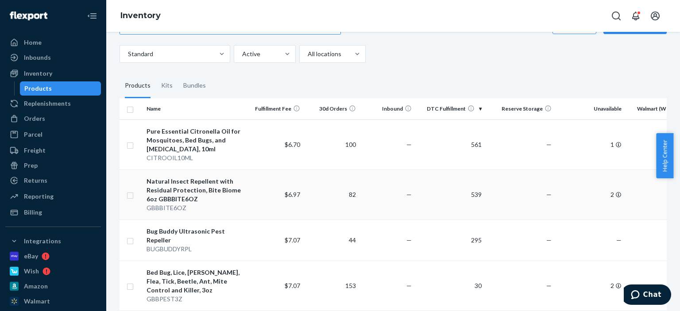
scroll to position [133, 0]
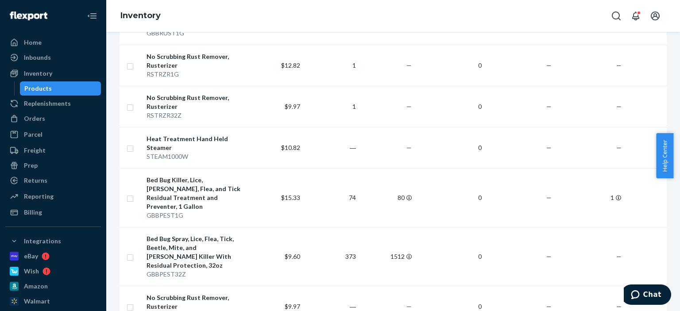
scroll to position [620, 0]
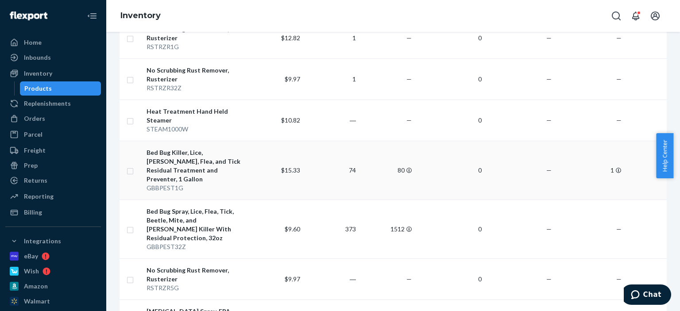
scroll to position [664, 0]
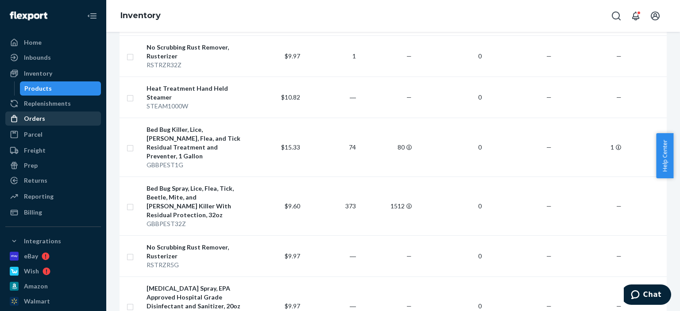
click at [55, 117] on div "Orders" at bounding box center [53, 118] width 94 height 12
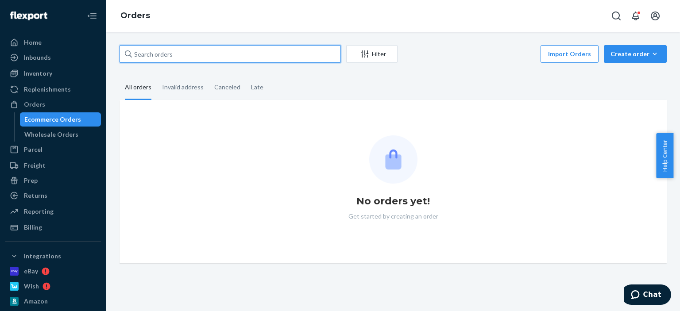
click at [179, 57] on input "text" at bounding box center [230, 54] width 221 height 18
paste input "[PERSON_NAME]"
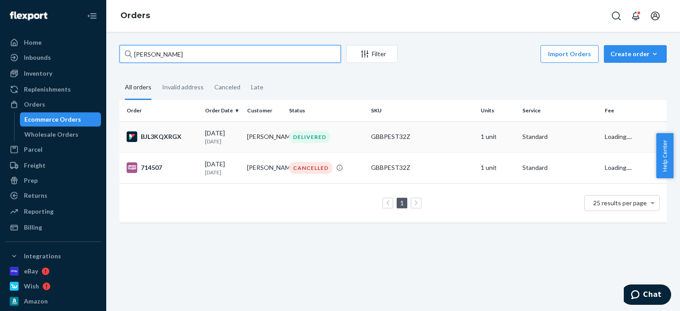
type input "[PERSON_NAME]"
click at [431, 134] on div "GBBPEST32Z" at bounding box center [422, 136] width 102 height 9
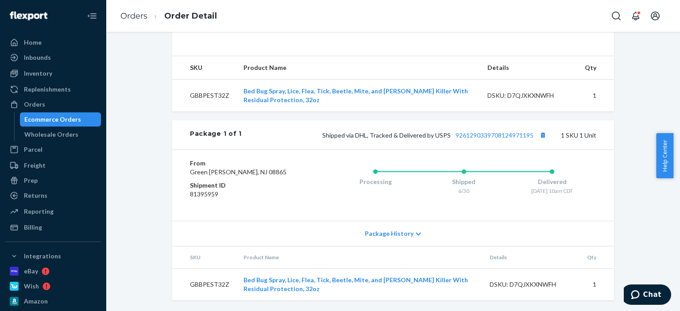
scroll to position [292, 0]
click at [514, 132] on link "9261290339708124971195" at bounding box center [495, 136] width 78 height 8
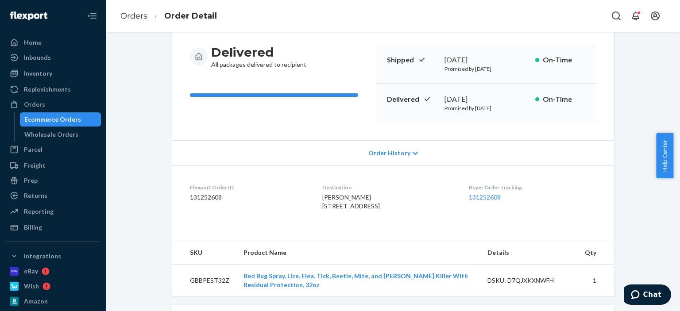
scroll to position [89, 0]
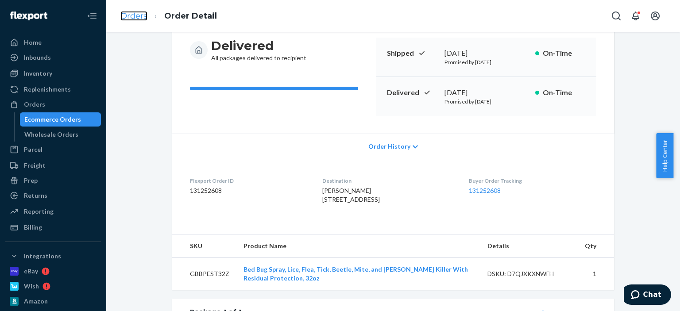
click at [138, 16] on link "Orders" at bounding box center [133, 16] width 27 height 10
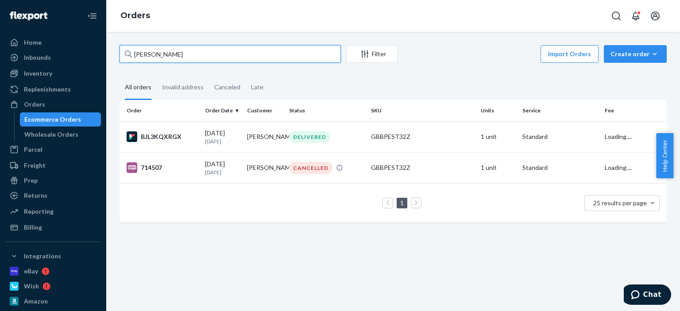
drag, startPoint x: 159, startPoint y: 53, endPoint x: 99, endPoint y: 49, distance: 60.3
click at [97, 48] on div "Home Inbounds Shipping Plans Problems Inventory Products Replenishments Orders …" at bounding box center [340, 155] width 680 height 311
paste input "Geide"
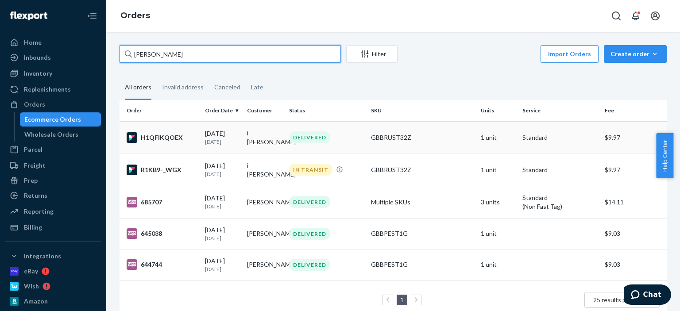
type input "[PERSON_NAME]"
click at [389, 138] on div "GBBRUST32Z" at bounding box center [422, 137] width 102 height 9
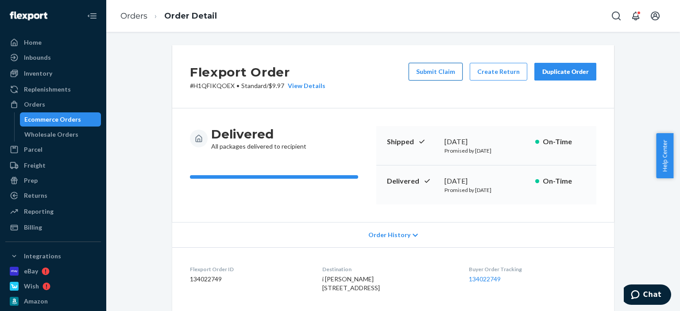
click at [452, 70] on button "Submit Claim" at bounding box center [436, 72] width 54 height 18
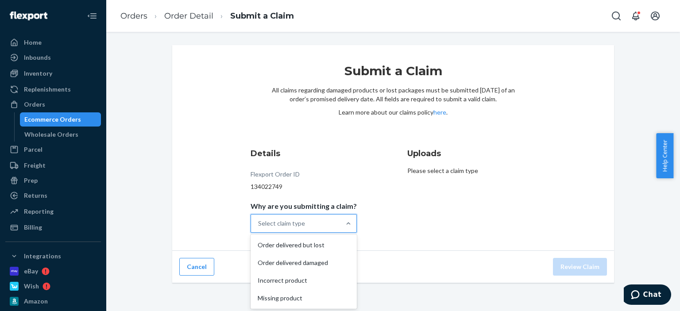
click at [330, 221] on div "Select claim type" at bounding box center [295, 224] width 89 height 18
click at [259, 221] on input "Why are you submitting a claim? option Order delivered but lost focused, 0 of 4…" at bounding box center [258, 223] width 1 height 9
click at [321, 258] on div "Order delivered damaged" at bounding box center [303, 263] width 103 height 18
click at [259, 228] on input "Why are you submitting a claim? option Order delivered damaged focused, 0 of 4.…" at bounding box center [258, 223] width 1 height 9
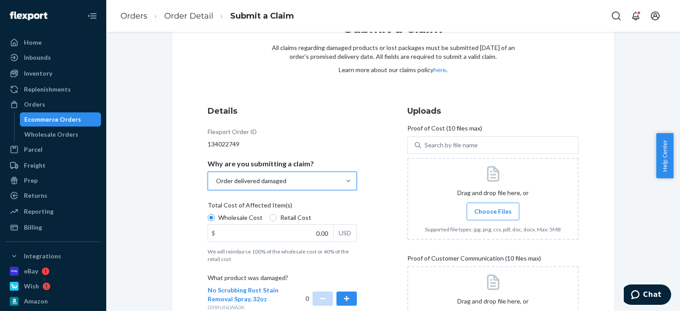
scroll to position [44, 0]
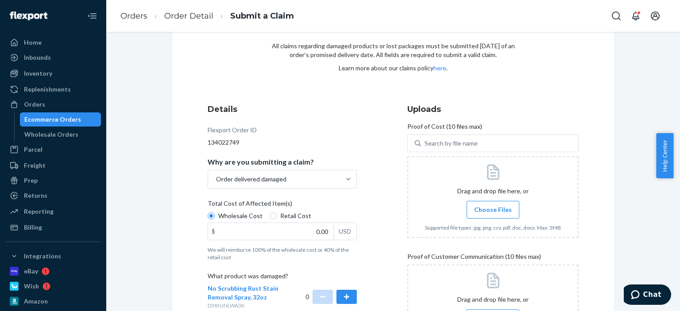
click at [524, 111] on h3 "Uploads" at bounding box center [492, 110] width 171 height 12
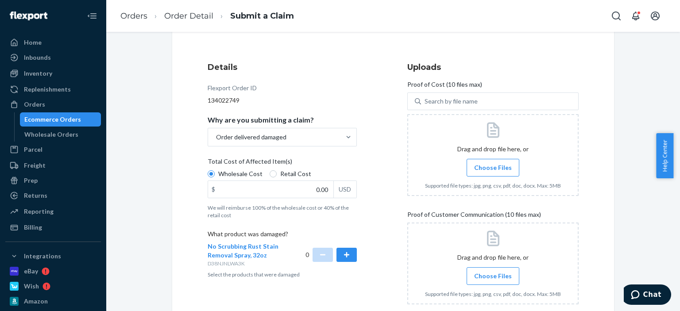
scroll to position [89, 0]
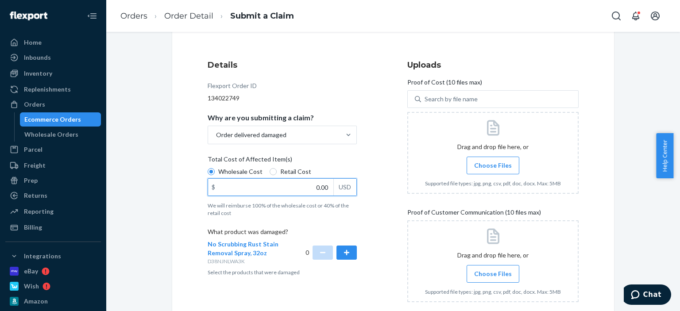
drag, startPoint x: 298, startPoint y: 190, endPoint x: 338, endPoint y: 193, distance: 40.5
click at [338, 194] on div "$ 0.00 USD" at bounding box center [282, 187] width 149 height 18
type input "25.00"
click at [344, 251] on button "button" at bounding box center [347, 253] width 20 height 14
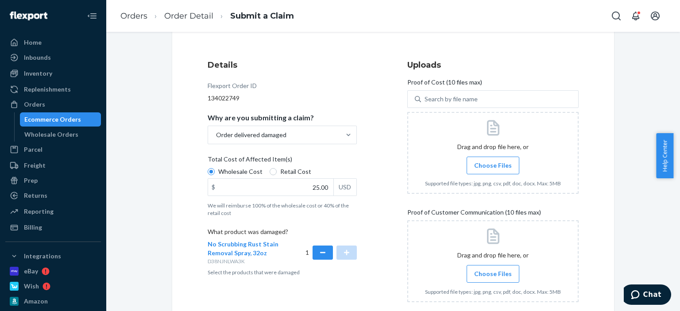
click at [507, 166] on span "Choose Files" at bounding box center [493, 165] width 38 height 9
click at [493, 166] on input "Choose Files" at bounding box center [493, 166] width 0 height 10
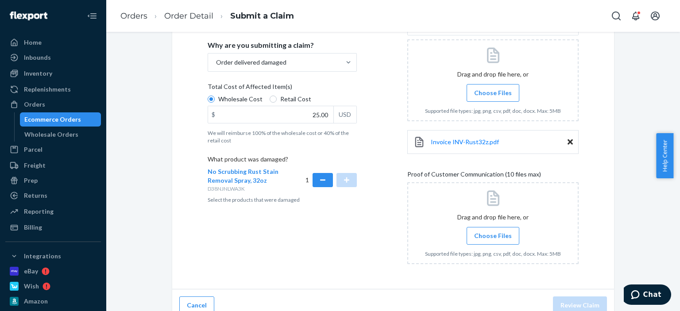
scroll to position [171, 0]
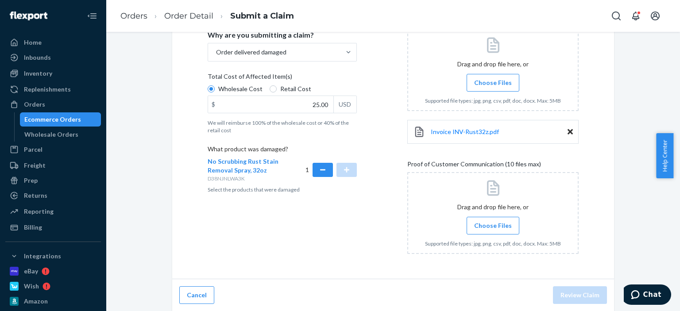
click at [480, 223] on span "Choose Files" at bounding box center [493, 225] width 38 height 9
click at [493, 223] on input "Choose Files" at bounding box center [493, 226] width 0 height 10
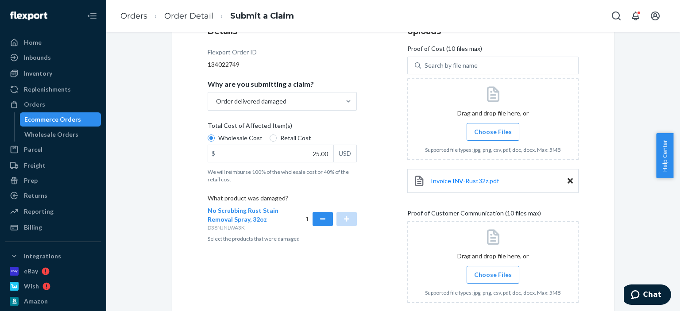
scroll to position [117, 0]
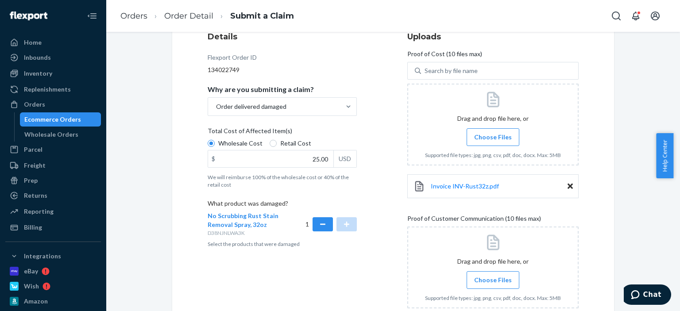
click at [481, 137] on span "Choose Files" at bounding box center [493, 137] width 38 height 9
click at [493, 137] on input "Choose Files" at bounding box center [493, 137] width 0 height 10
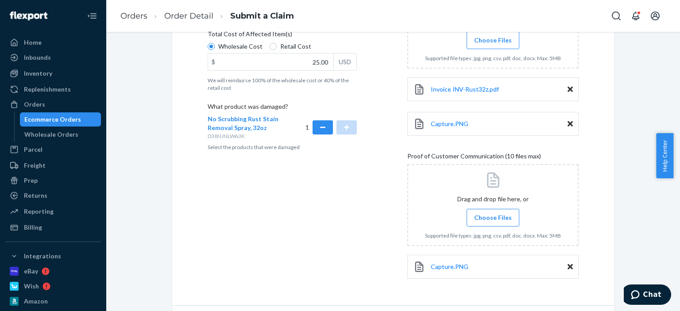
scroll to position [240, 0]
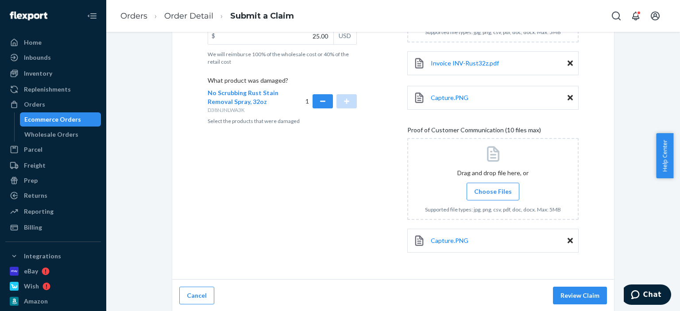
click at [568, 240] on icon at bounding box center [570, 240] width 5 height 5
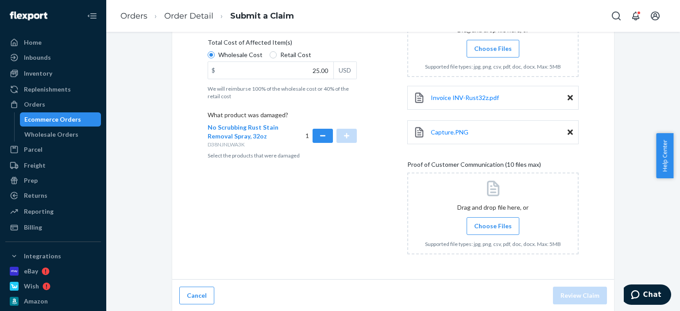
click at [498, 225] on span "Choose Files" at bounding box center [493, 226] width 38 height 9
click at [493, 225] on input "Choose Files" at bounding box center [493, 226] width 0 height 10
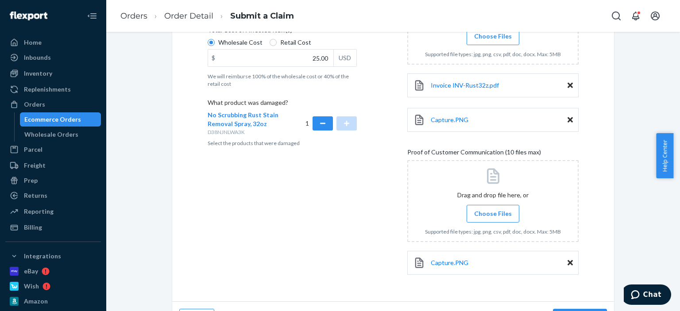
scroll to position [240, 0]
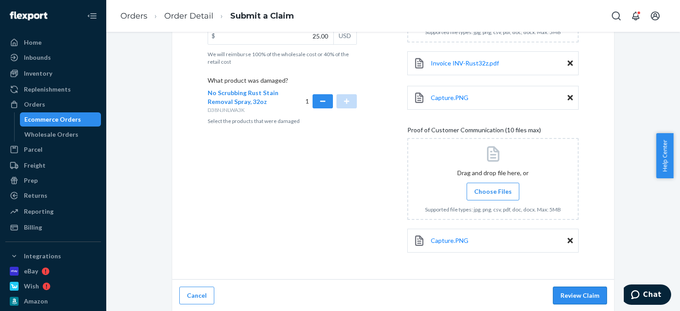
click at [567, 292] on button "Review Claim" at bounding box center [580, 296] width 54 height 18
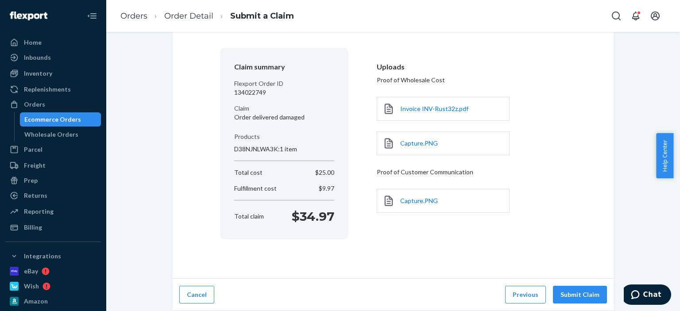
scroll to position [58, 0]
click at [572, 293] on button "Submit Claim" at bounding box center [580, 296] width 54 height 18
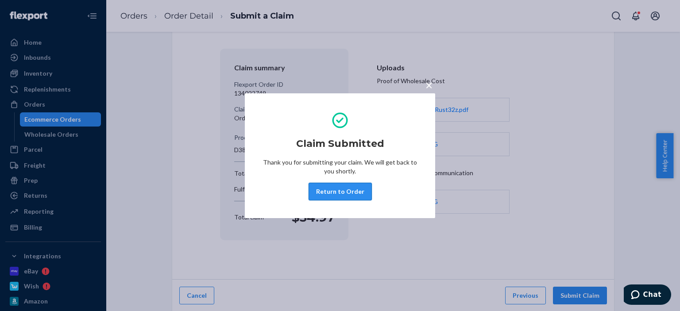
click at [358, 187] on button "Return to Order" at bounding box center [340, 192] width 63 height 18
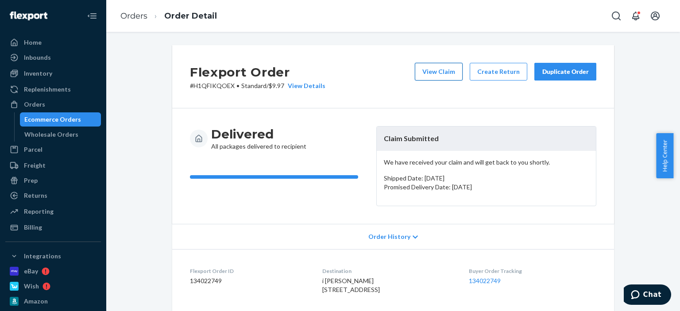
click at [444, 69] on button "View Claim" at bounding box center [439, 72] width 48 height 18
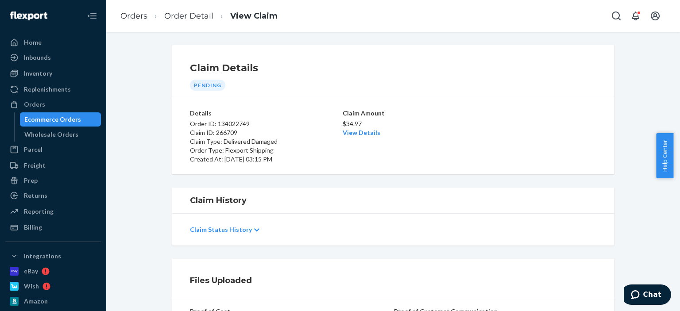
click at [229, 120] on p "Order ID: 134022749" at bounding box center [265, 124] width 151 height 9
copy p "134022749"
drag, startPoint x: 362, startPoint y: 122, endPoint x: 339, endPoint y: 121, distance: 22.6
click at [343, 121] on p "$34.97" at bounding box center [393, 124] width 101 height 9
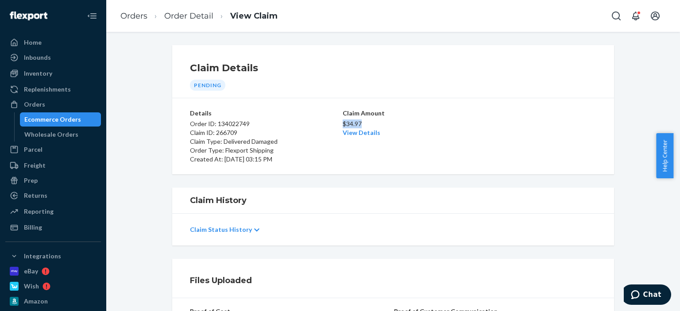
copy p "$34.97"
click at [194, 16] on link "Order Detail" at bounding box center [188, 16] width 49 height 10
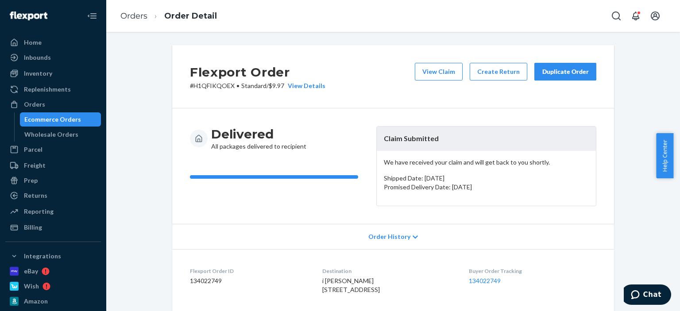
drag, startPoint x: 502, startPoint y: 186, endPoint x: 376, endPoint y: 140, distance: 133.8
click at [376, 140] on article "Claim Submitted We have received your claim and will get back to you shortly. S…" at bounding box center [486, 166] width 220 height 80
copy article "Claim Submitted We have received your claim and will get back to you shortly. S…"
